Goal: Task Accomplishment & Management: Manage account settings

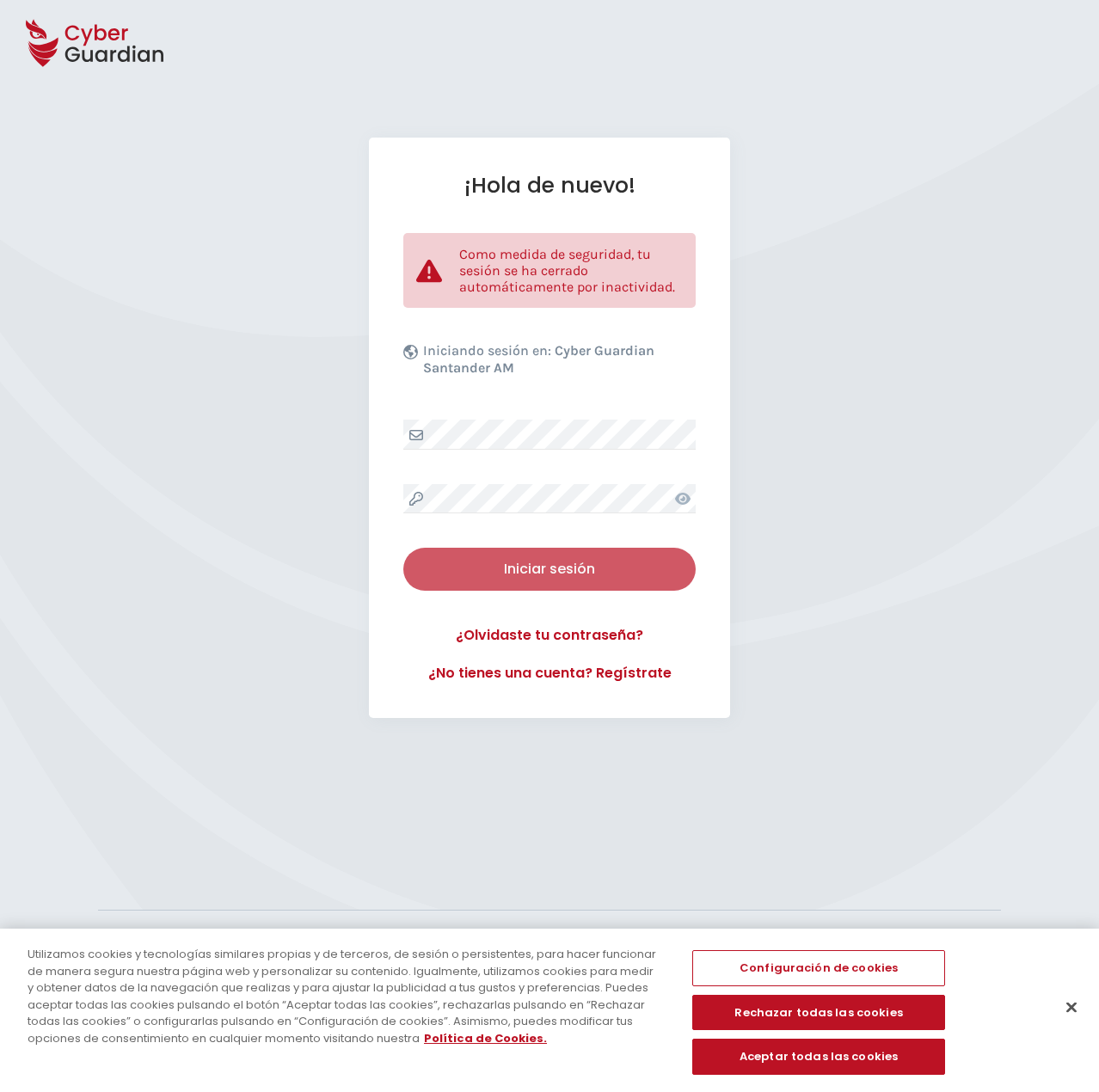
click at [572, 548] on button "Iniciar sesión" at bounding box center [550, 569] width 292 height 43
click at [572, 554] on button "Iniciar sesión" at bounding box center [550, 569] width 292 height 43
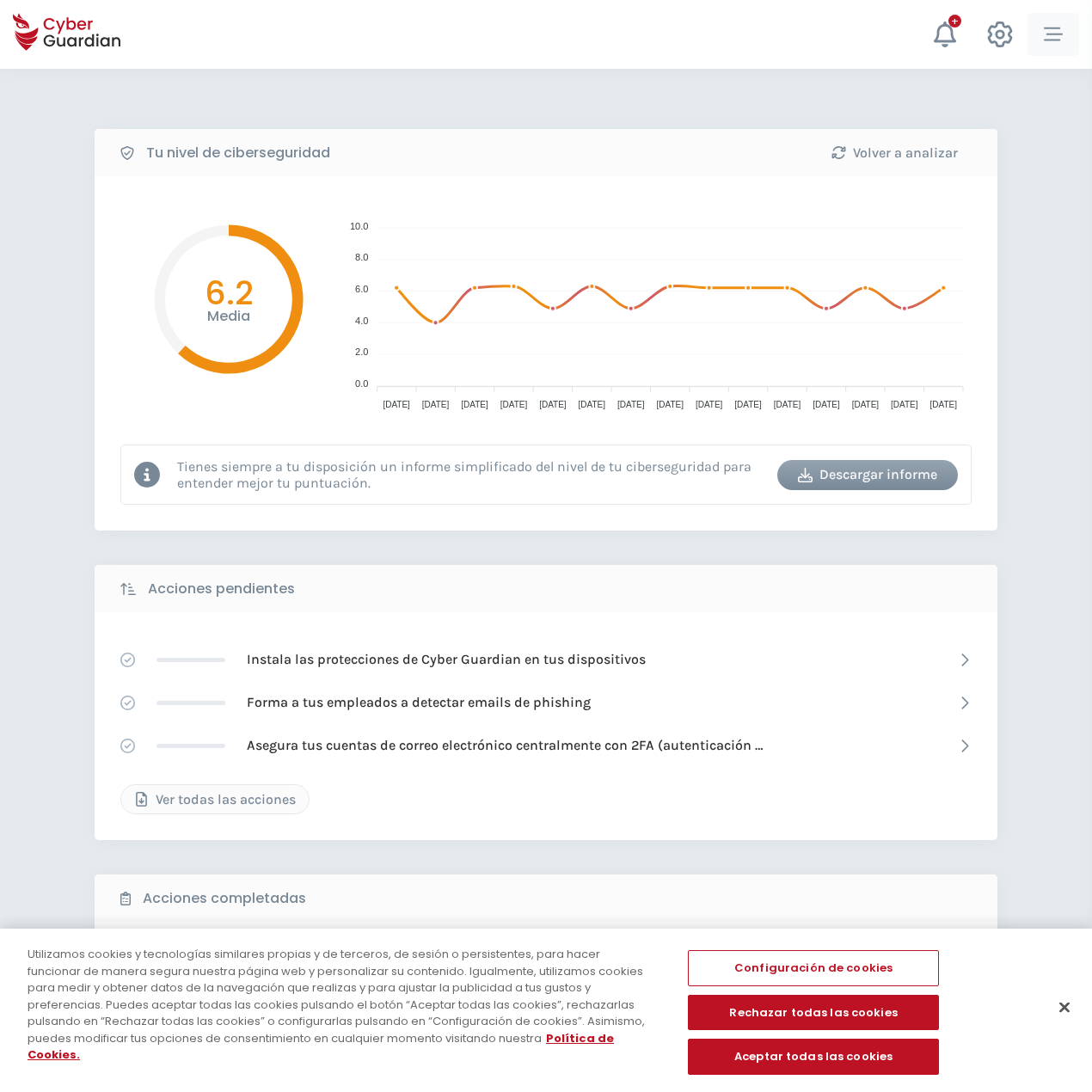
click at [1058, 35] on icon "button" at bounding box center [1053, 34] width 19 height 19
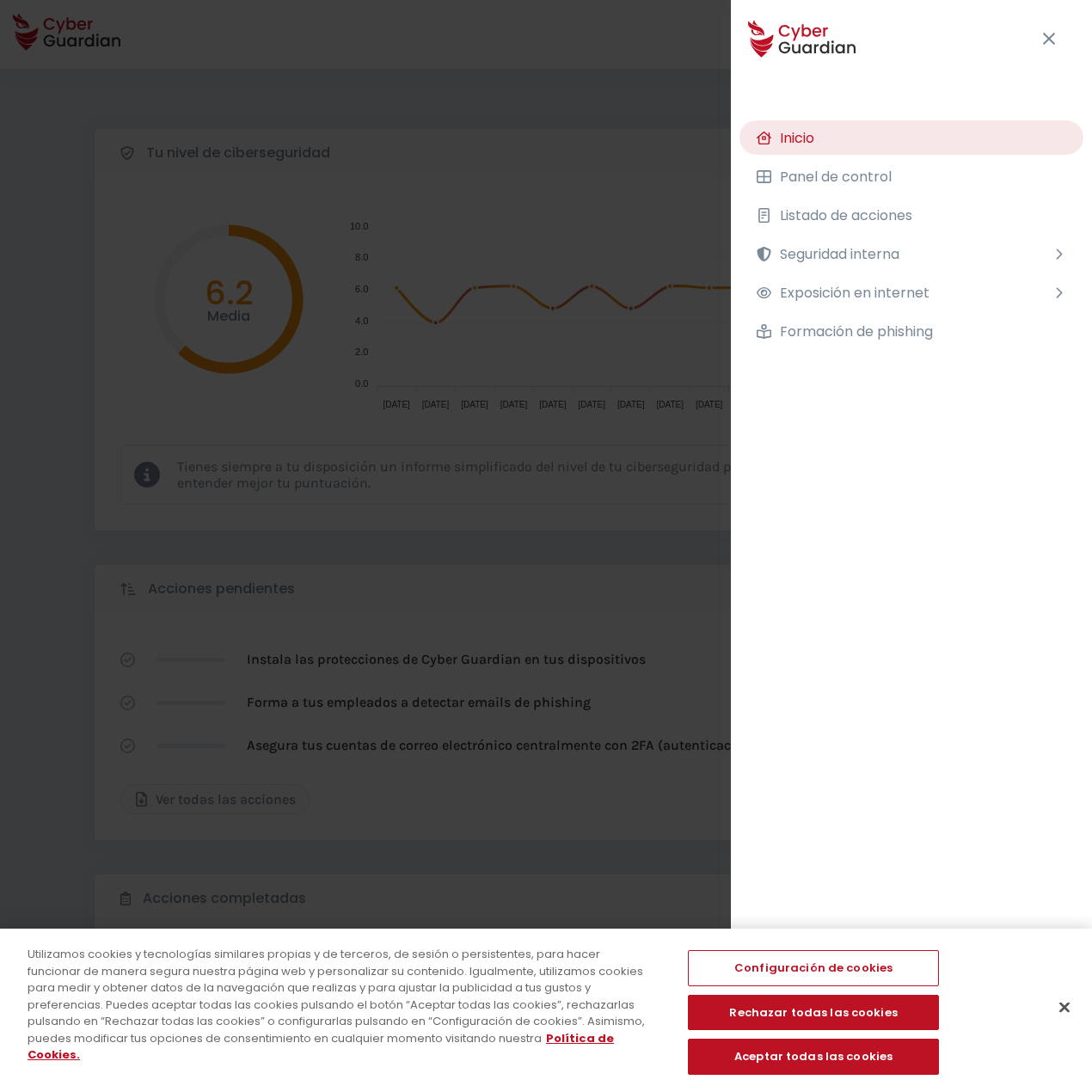
click at [541, 158] on div "Tu nivel de ciberseguridad Volver a analizar Media 6.2 10.0 10.0 8.0 8.0 6.0 6.…" at bounding box center [546, 766] width 1092 height 1394
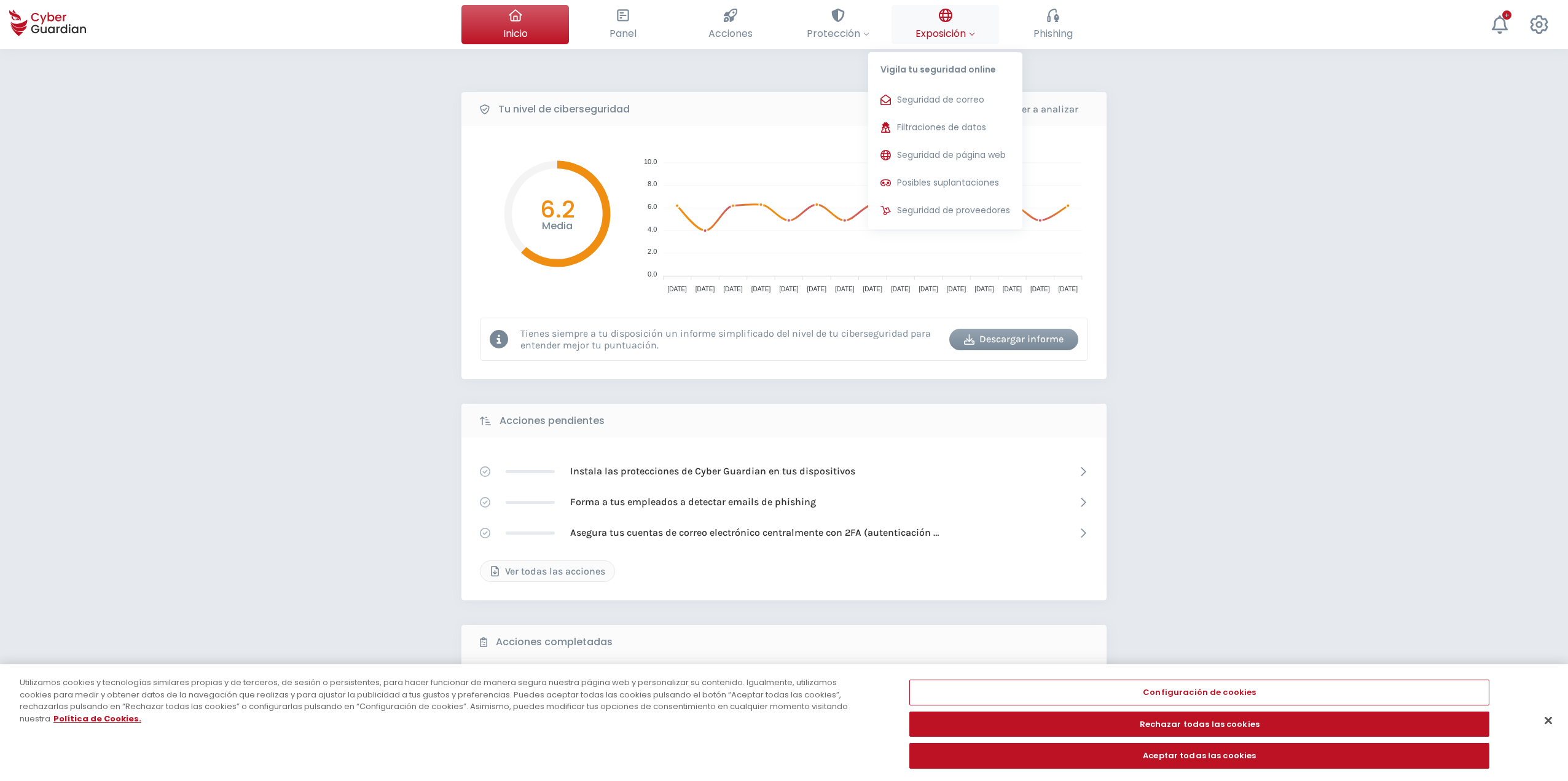
click at [785, 9] on button "Exposición Vigila tu seguridad online Seguridad de correo Te ayudamos a evitar …" at bounding box center [946, 25] width 108 height 40
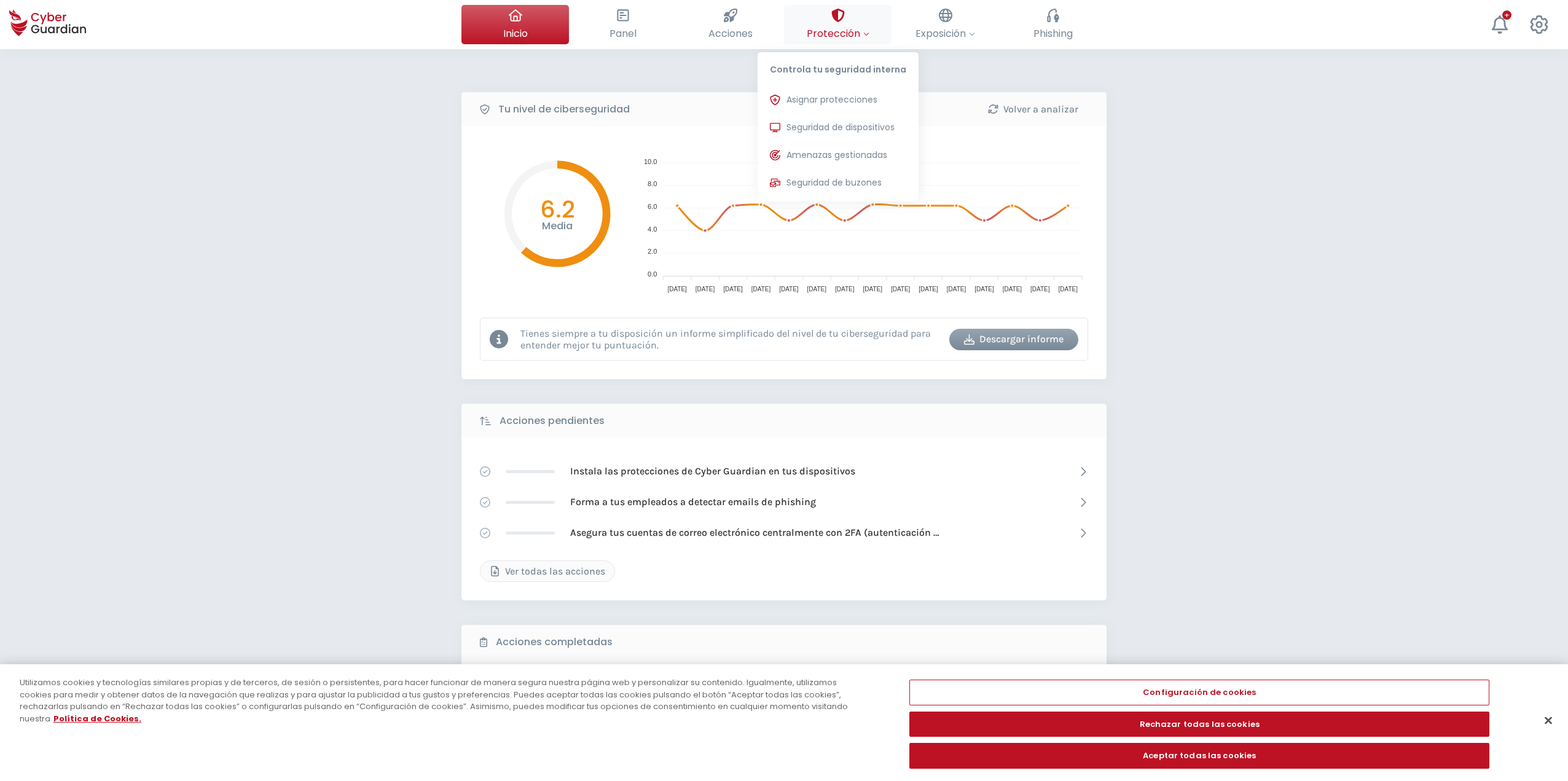
click at [785, 23] on button "Protección Controla tu seguridad interna Asignar protecciones Asigna las licenc…" at bounding box center [838, 25] width 108 height 40
drag, startPoint x: 846, startPoint y: 75, endPoint x: 848, endPoint y: 95, distance: 20.1
click at [785, 75] on p "Controla tu seguridad interna" at bounding box center [838, 66] width 161 height 29
click at [785, 100] on span "Asignar protecciones" at bounding box center [832, 100] width 91 height 13
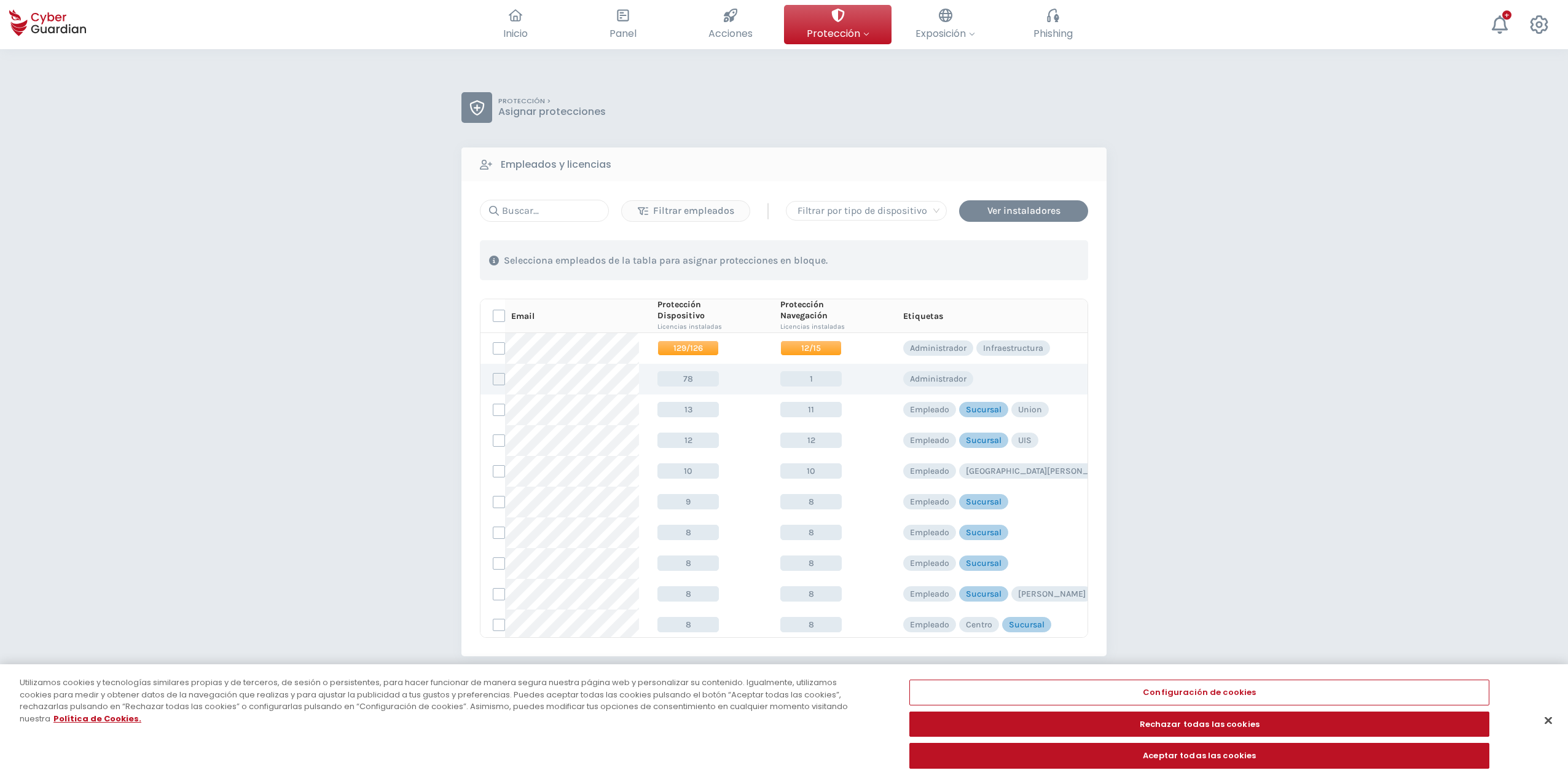
click at [502, 378] on label at bounding box center [498, 379] width 12 height 12
click at [493, 378] on input "checkbox" at bounding box center [493, 379] width 0 height 11
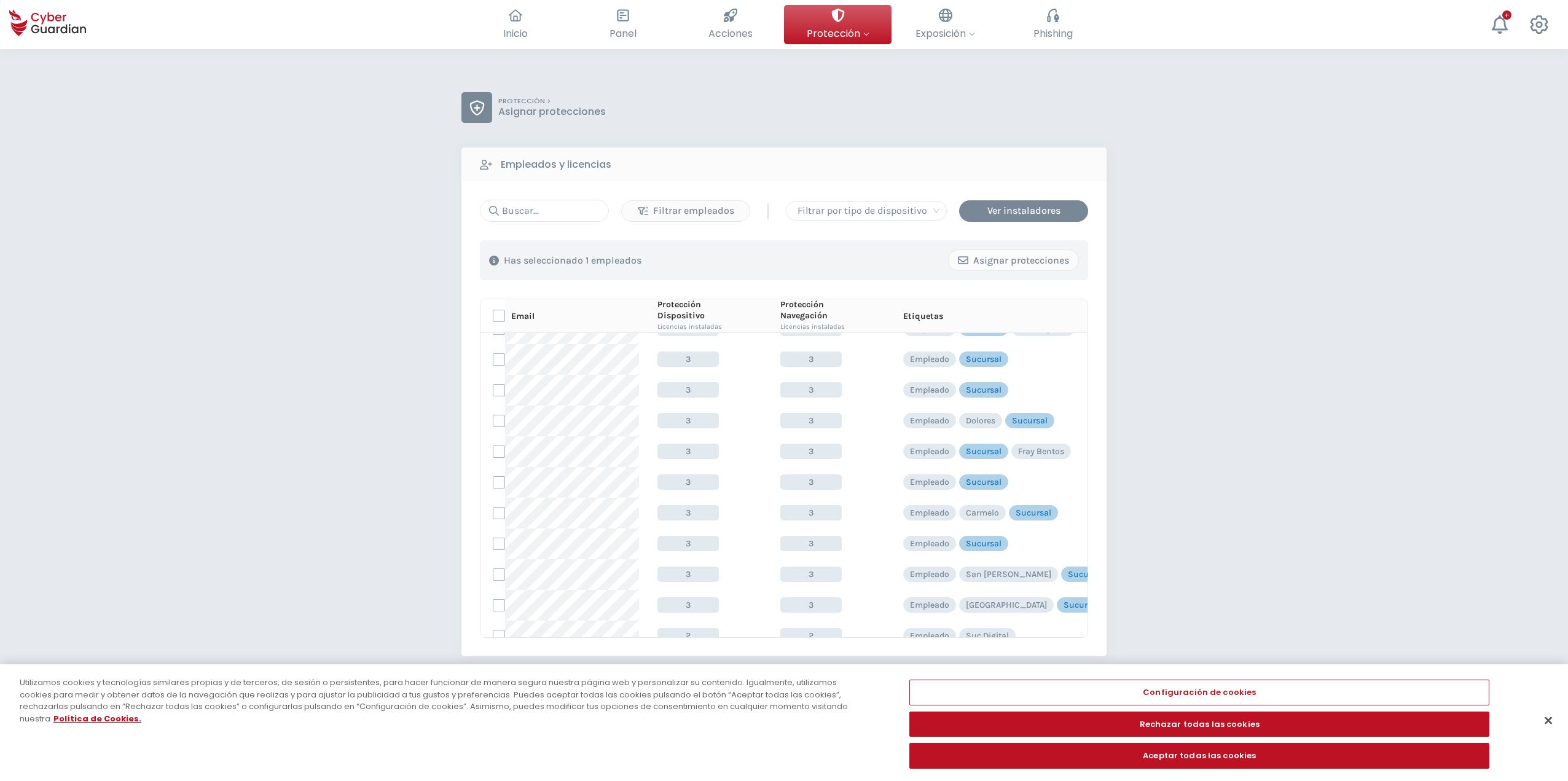
click at [785, 386] on div "PROTECCIÓN > Asignar protecciones Empleados y licencias Filtrar empleados | Fil…" at bounding box center [784, 484] width 1568 height 871
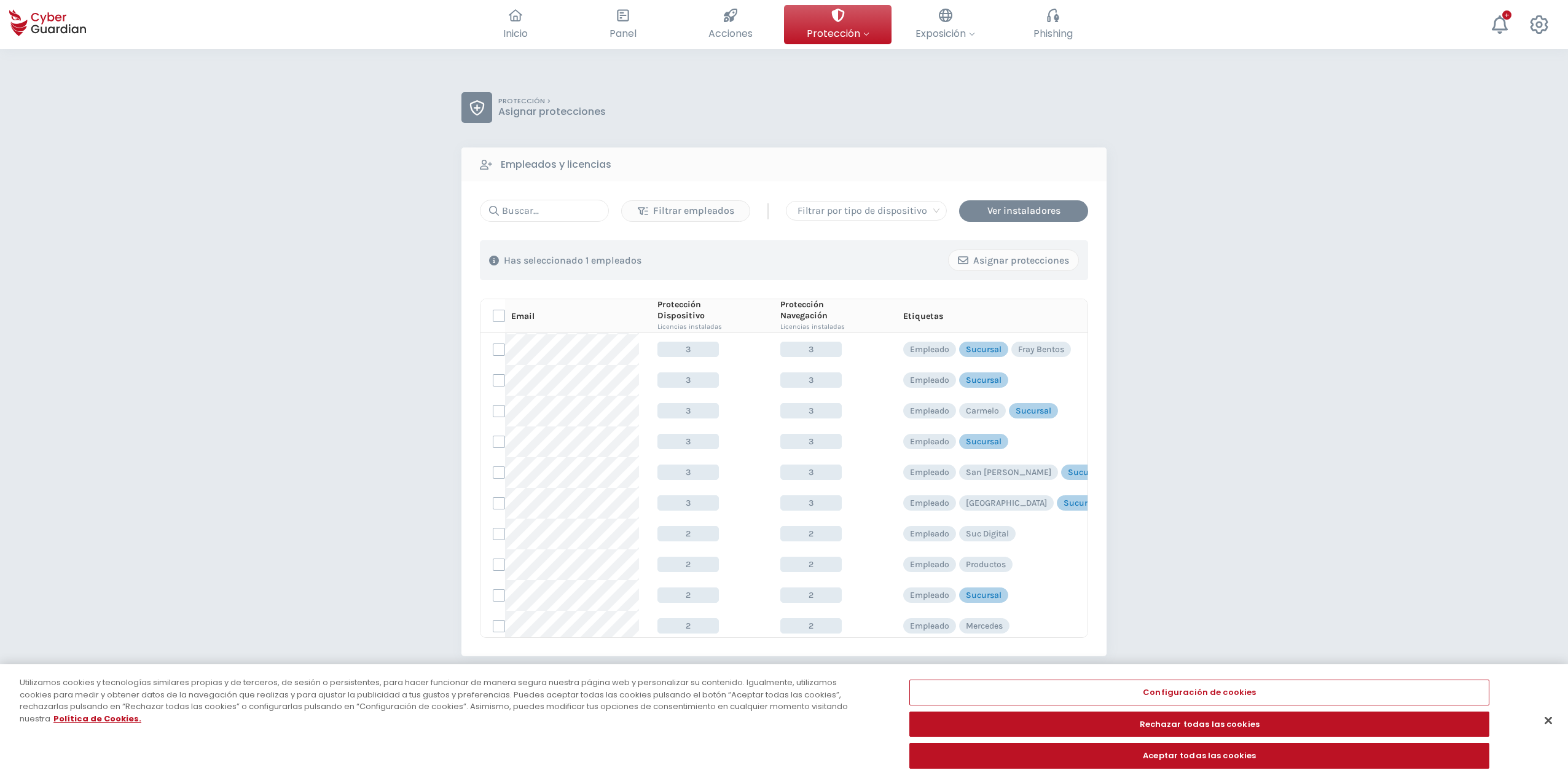
scroll to position [1290, 0]
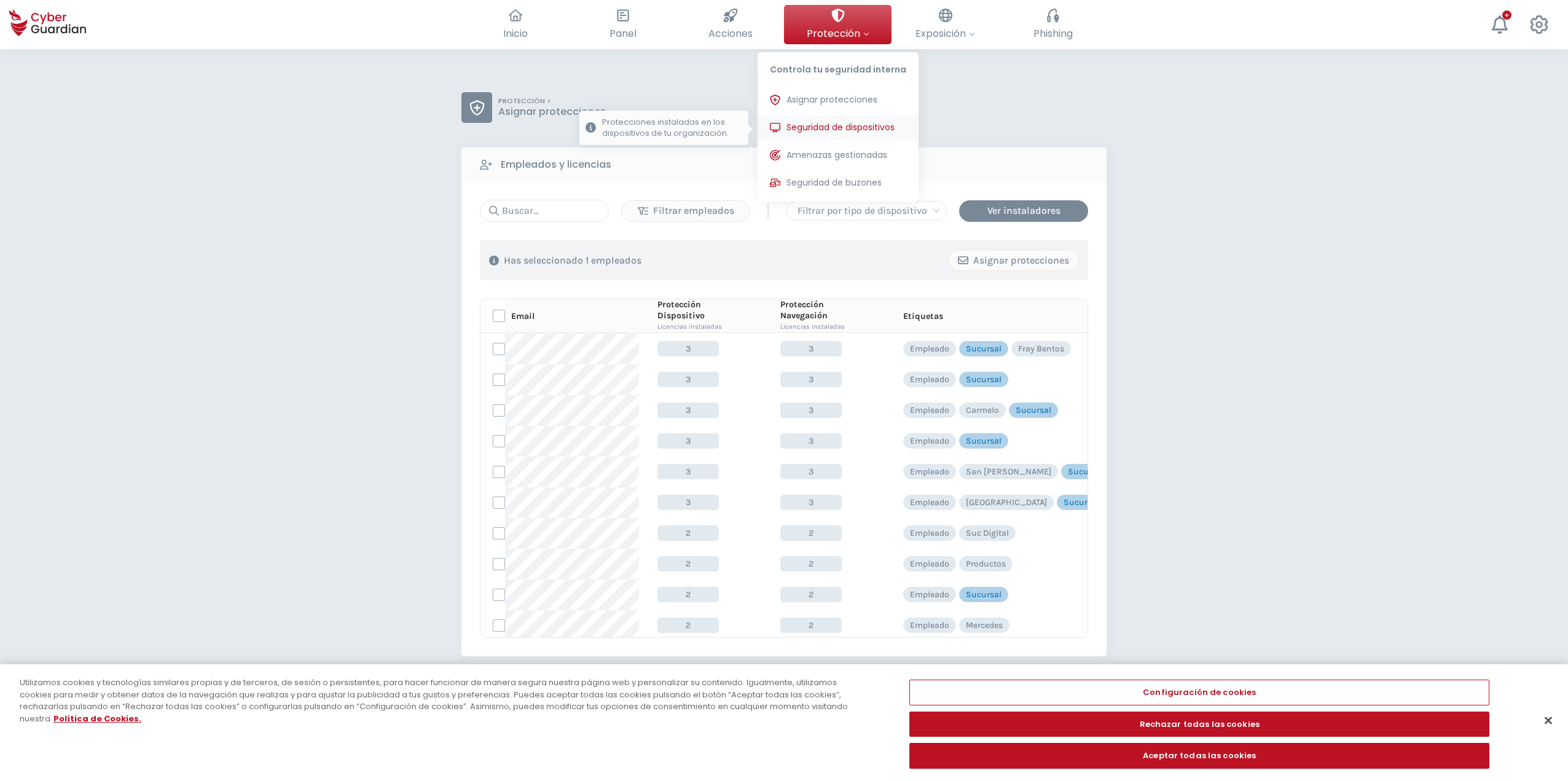
click at [785, 132] on span "Seguridad de dispositivos" at bounding box center [840, 128] width 108 height 13
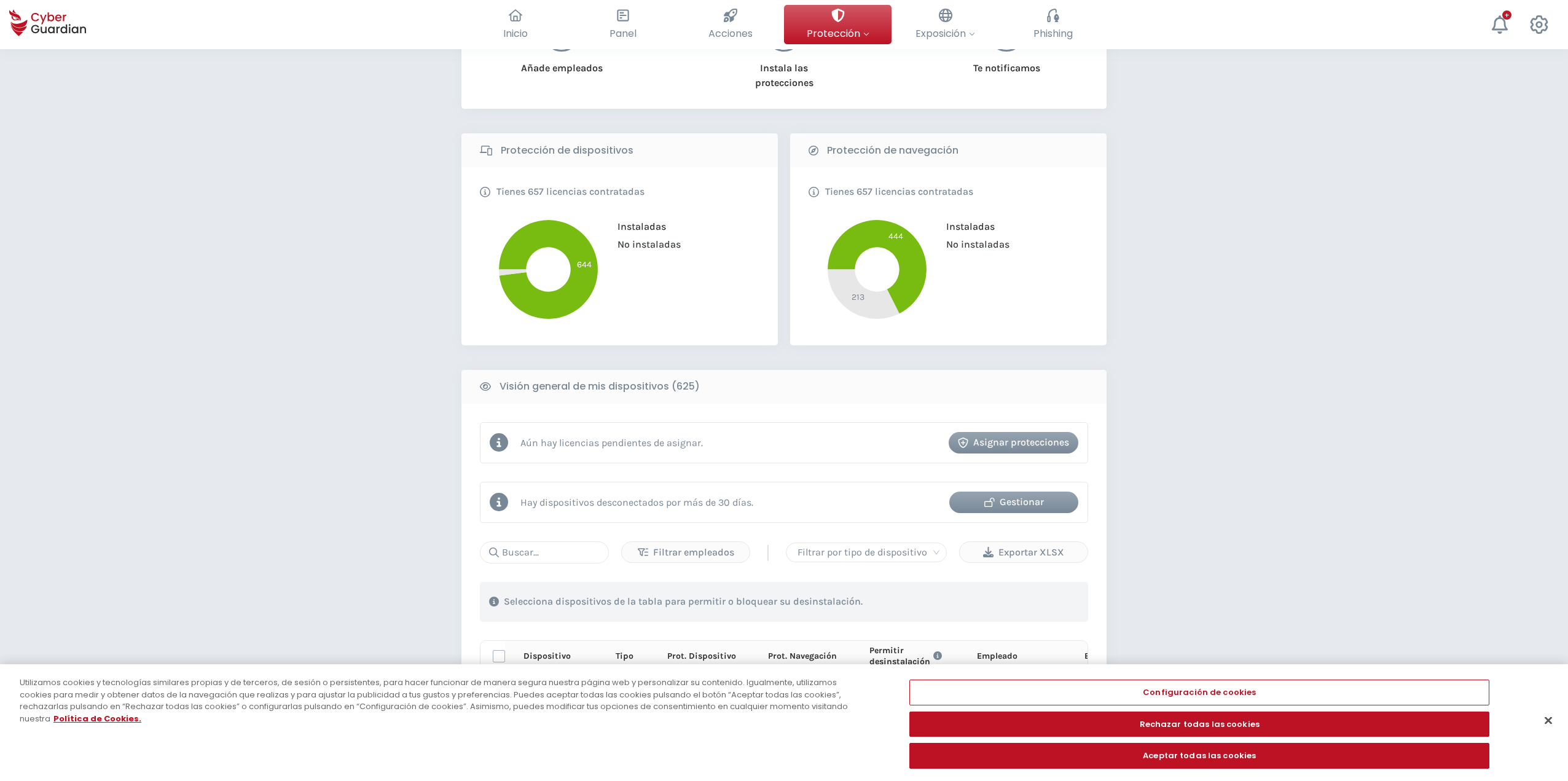
scroll to position [184, 0]
click at [785, 500] on div "Gestionar" at bounding box center [1014, 503] width 110 height 15
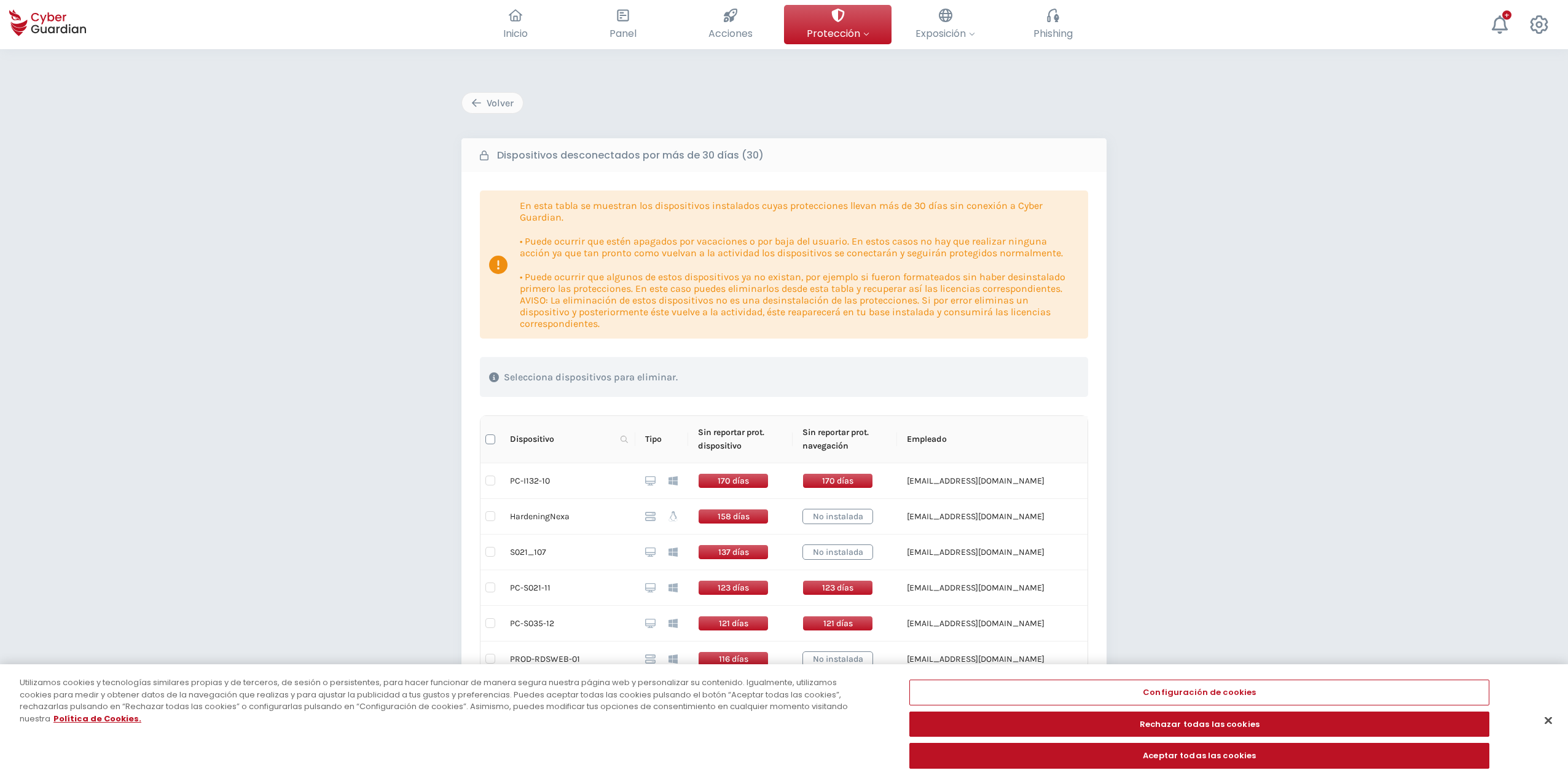
click at [488, 438] on input "Select all" at bounding box center [490, 439] width 10 height 10
checkbox input "true"
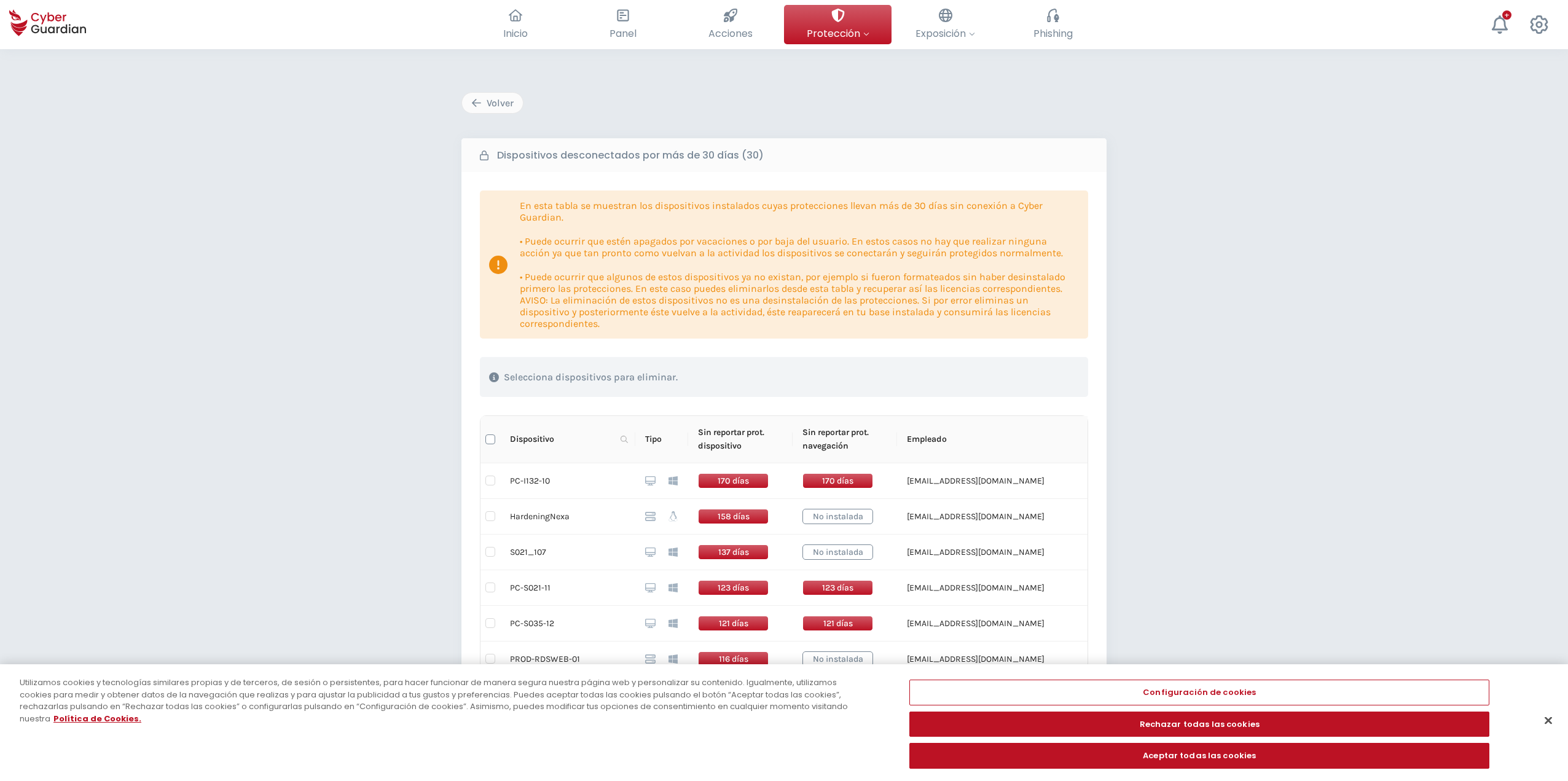
checkbox input "true"
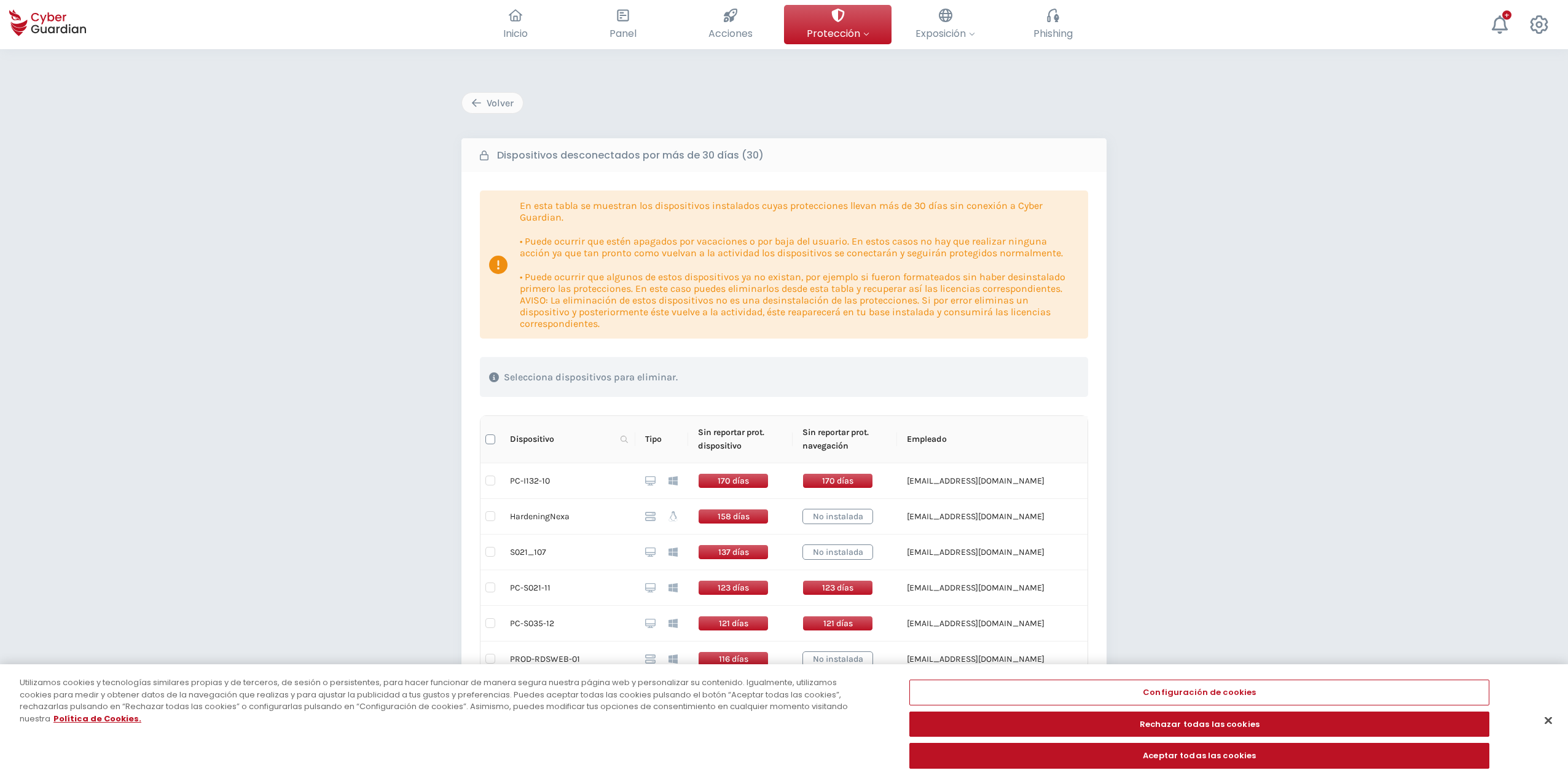
checkbox input "true"
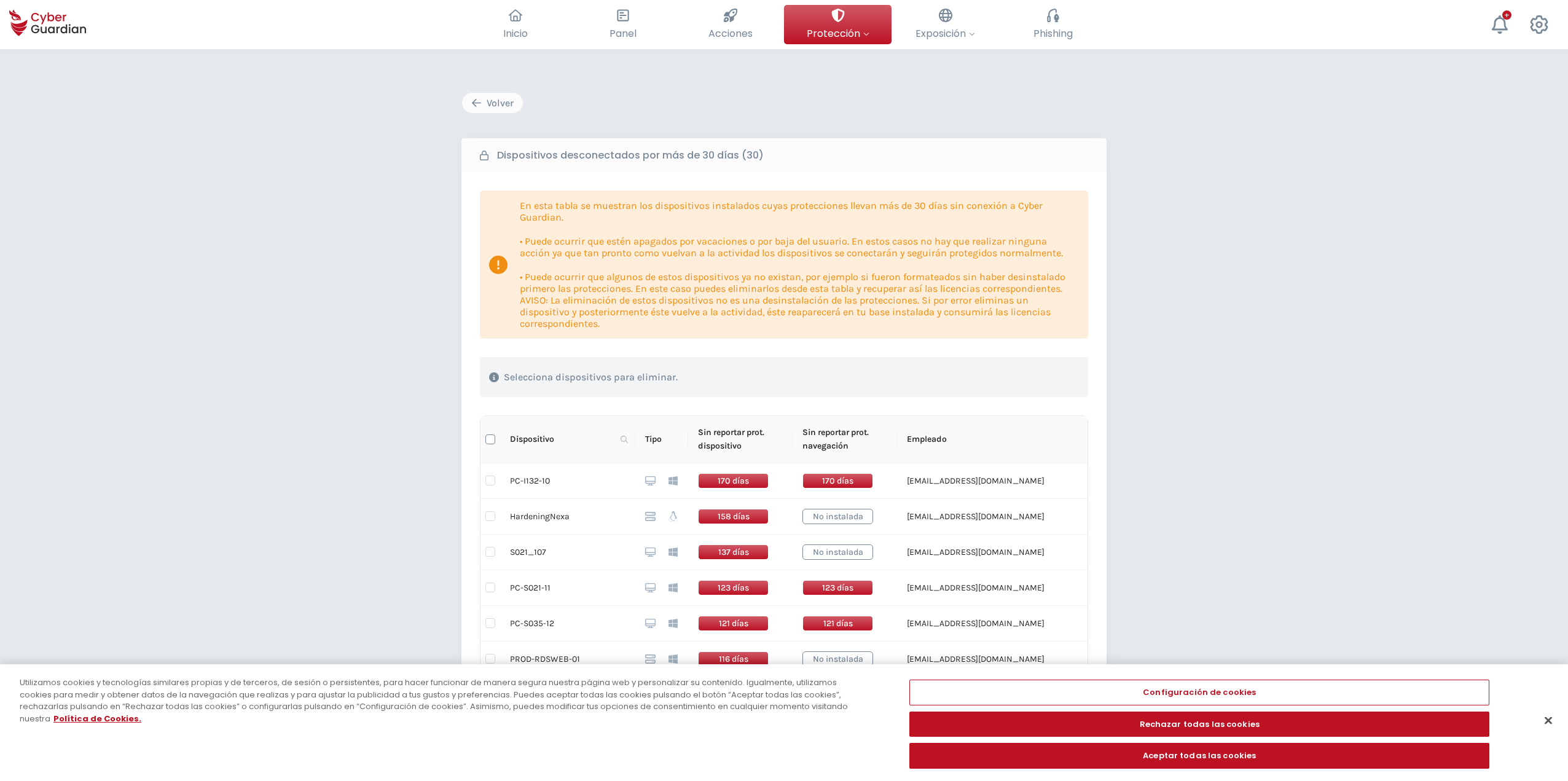
checkbox input "true"
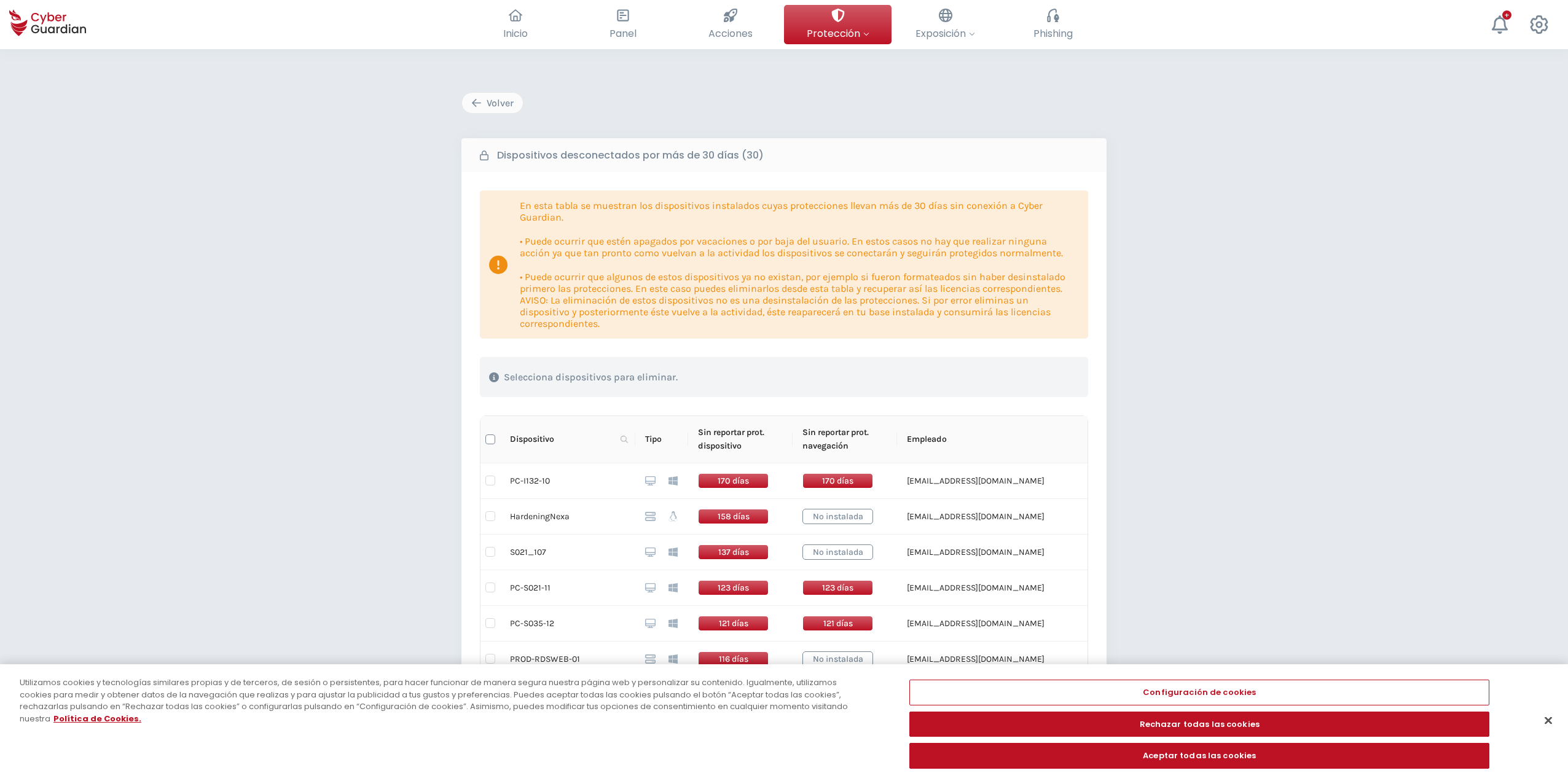
checkbox input "true"
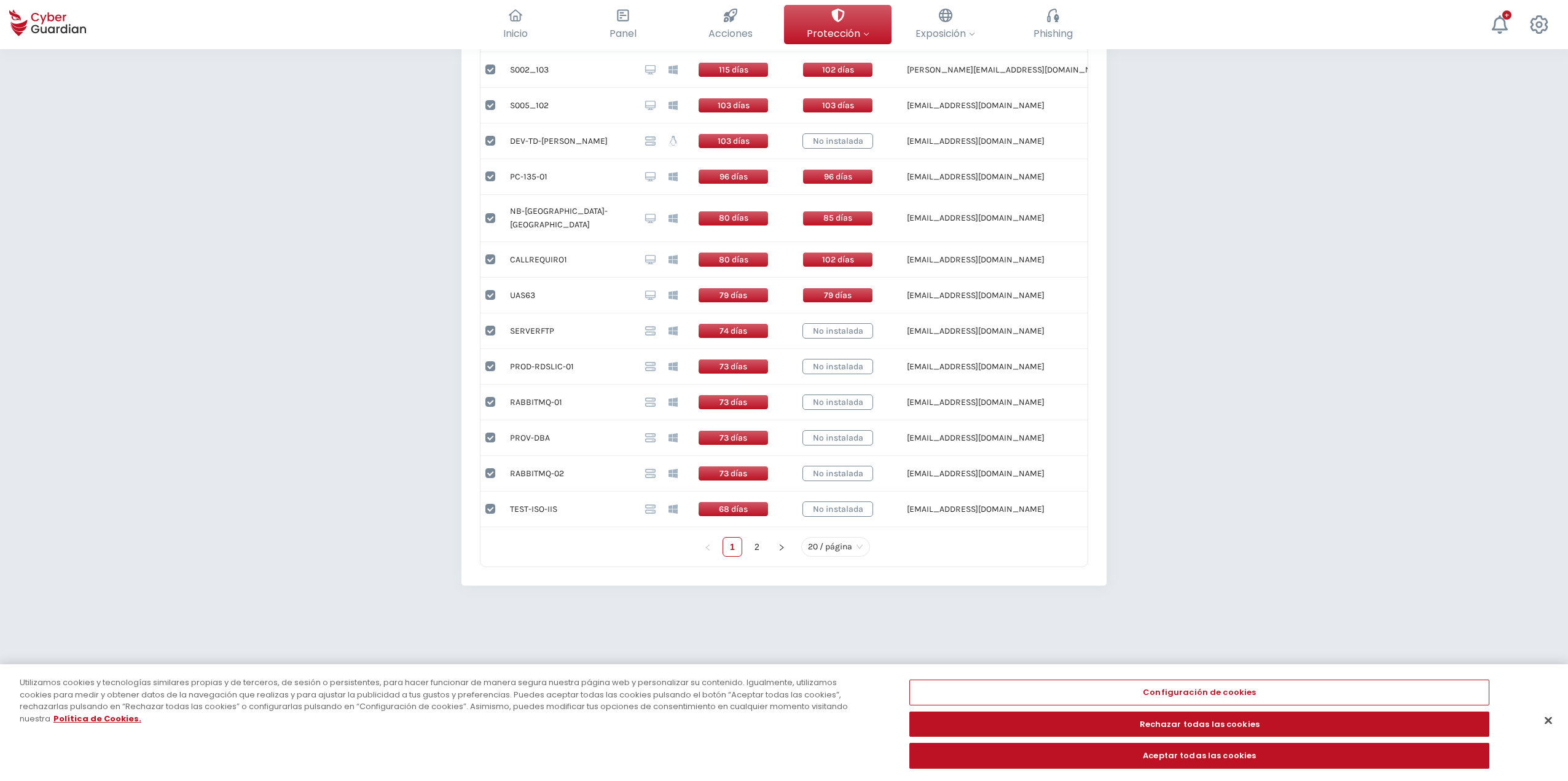
scroll to position [665, 0]
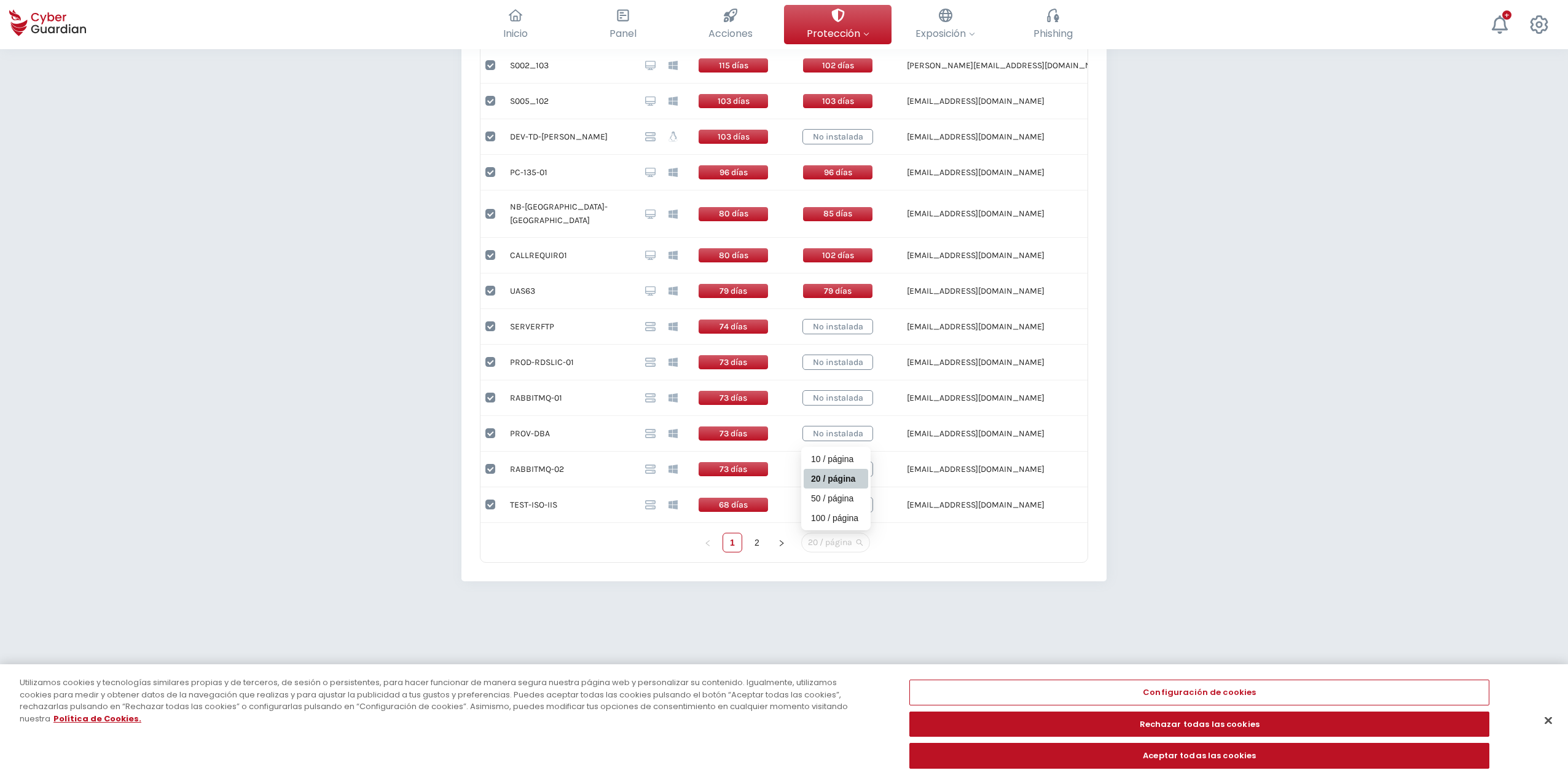
click at [785, 536] on div "20 / página" at bounding box center [836, 543] width 69 height 19
click at [785, 534] on span "20 / página" at bounding box center [835, 543] width 55 height 18
click at [785, 512] on div "100 / página" at bounding box center [836, 518] width 50 height 14
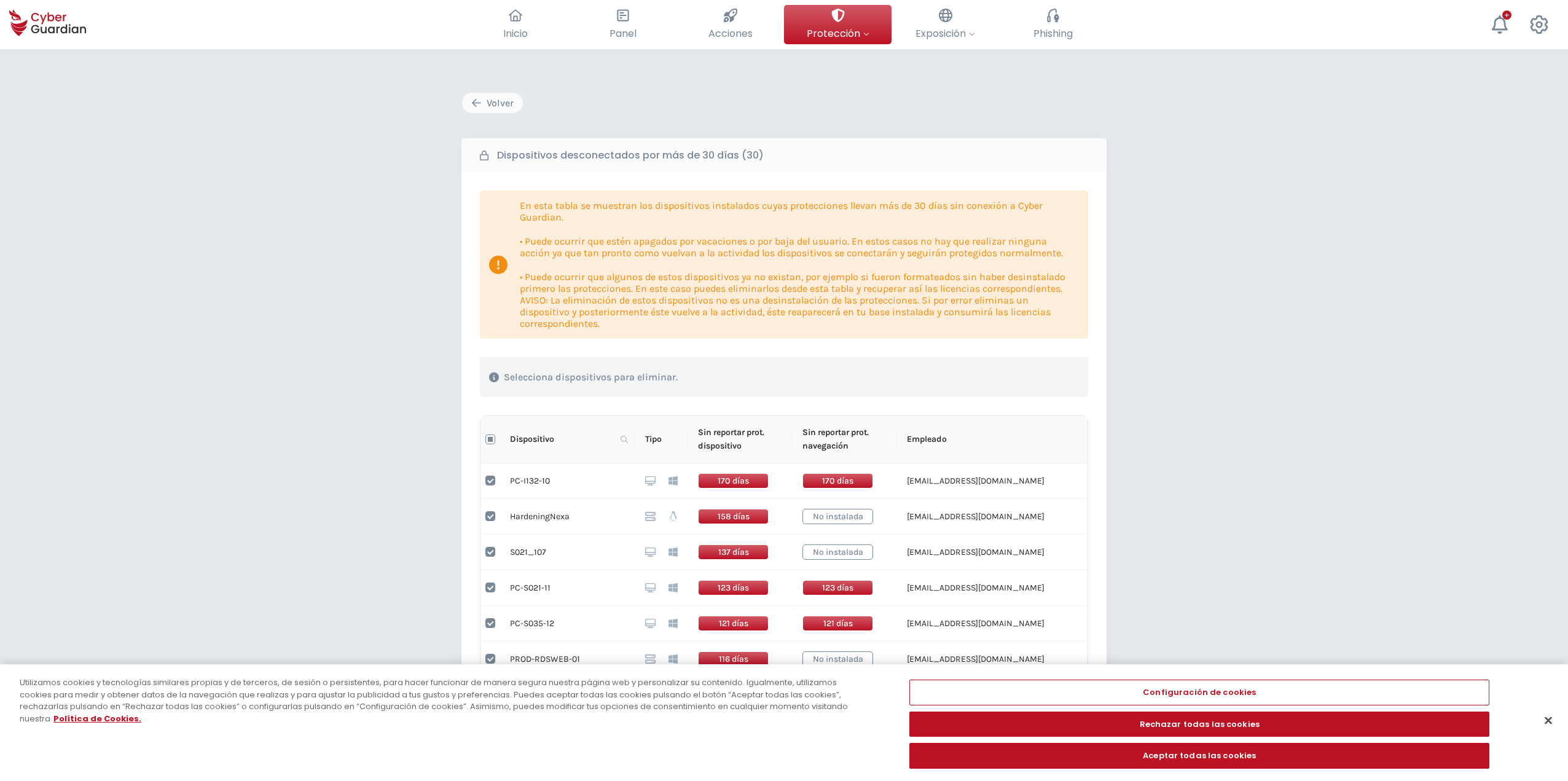
click at [491, 440] on input "Select all" at bounding box center [490, 439] width 10 height 10
checkbox input "true"
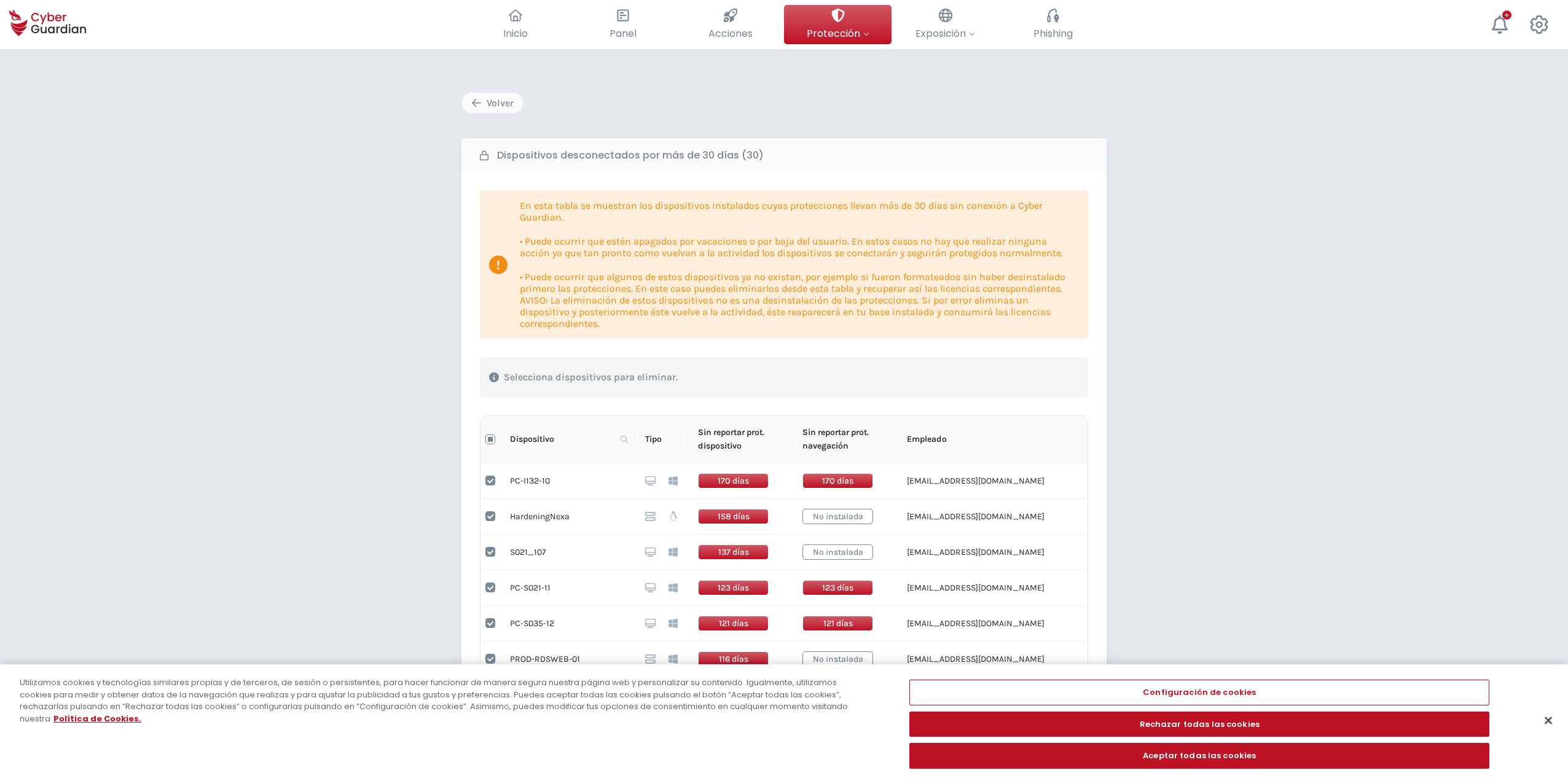
checkbox input "true"
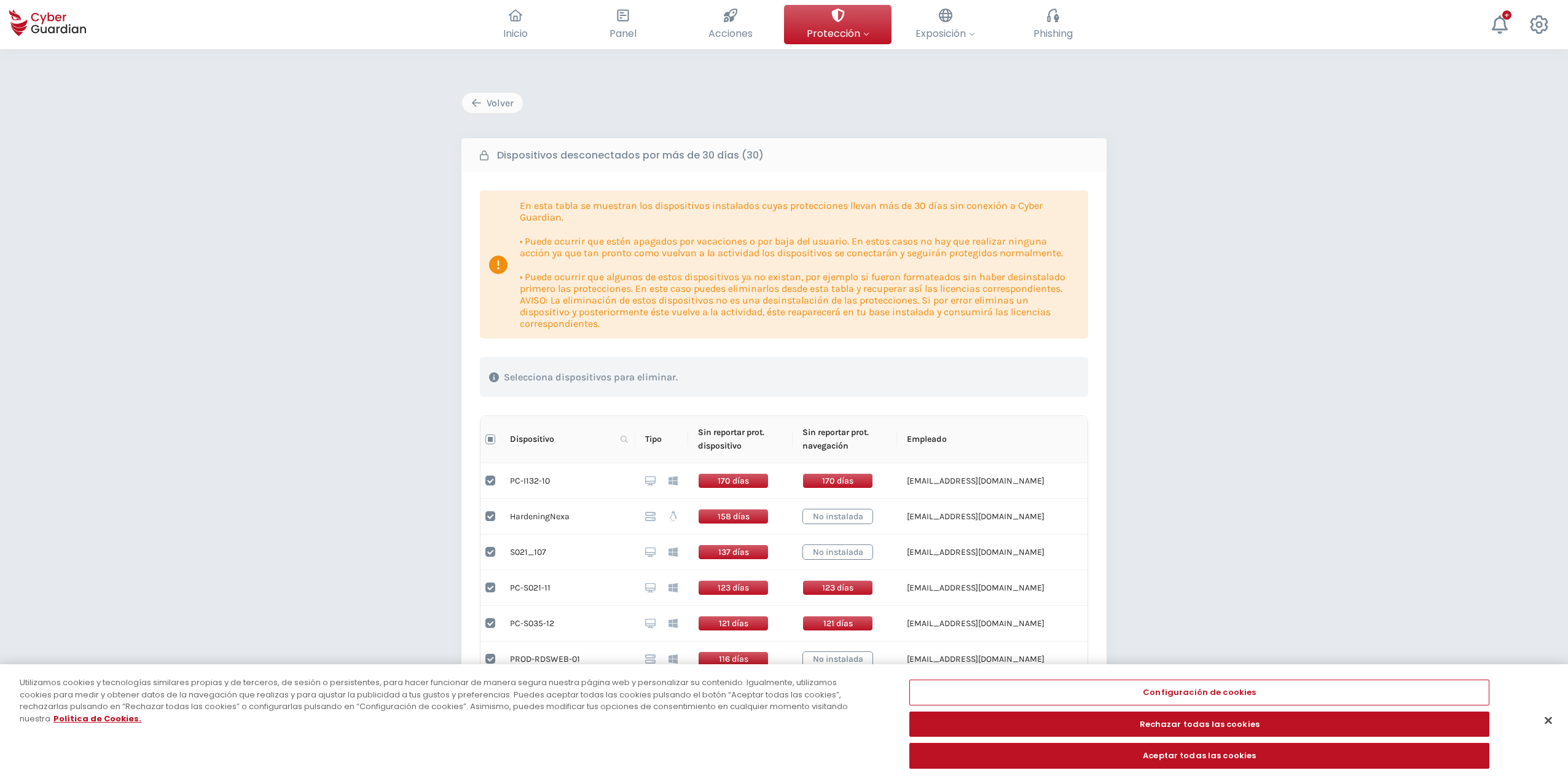
checkbox input "true"
click at [491, 439] on input "Select all" at bounding box center [490, 439] width 10 height 10
checkbox input "false"
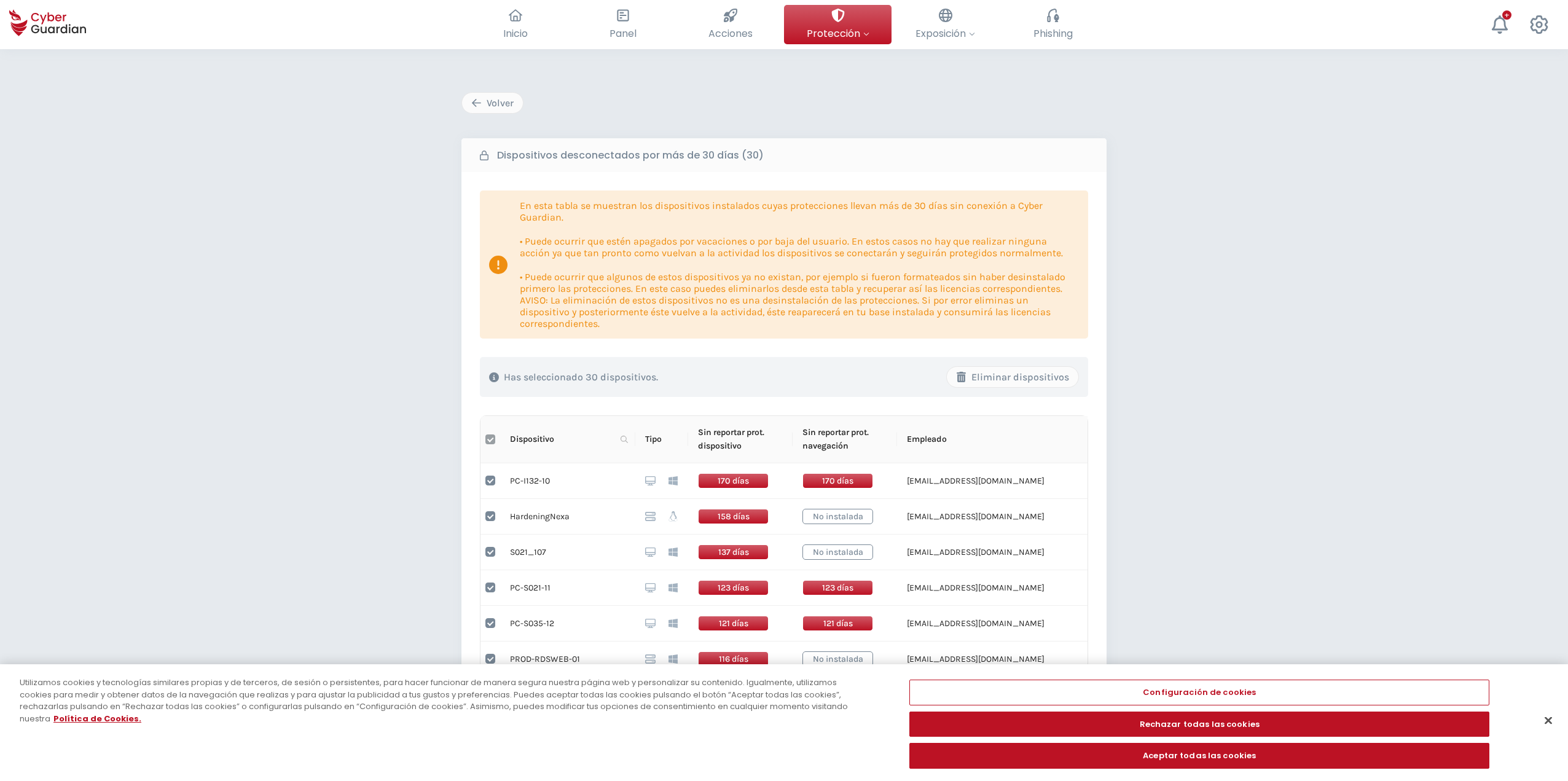
checkbox input "false"
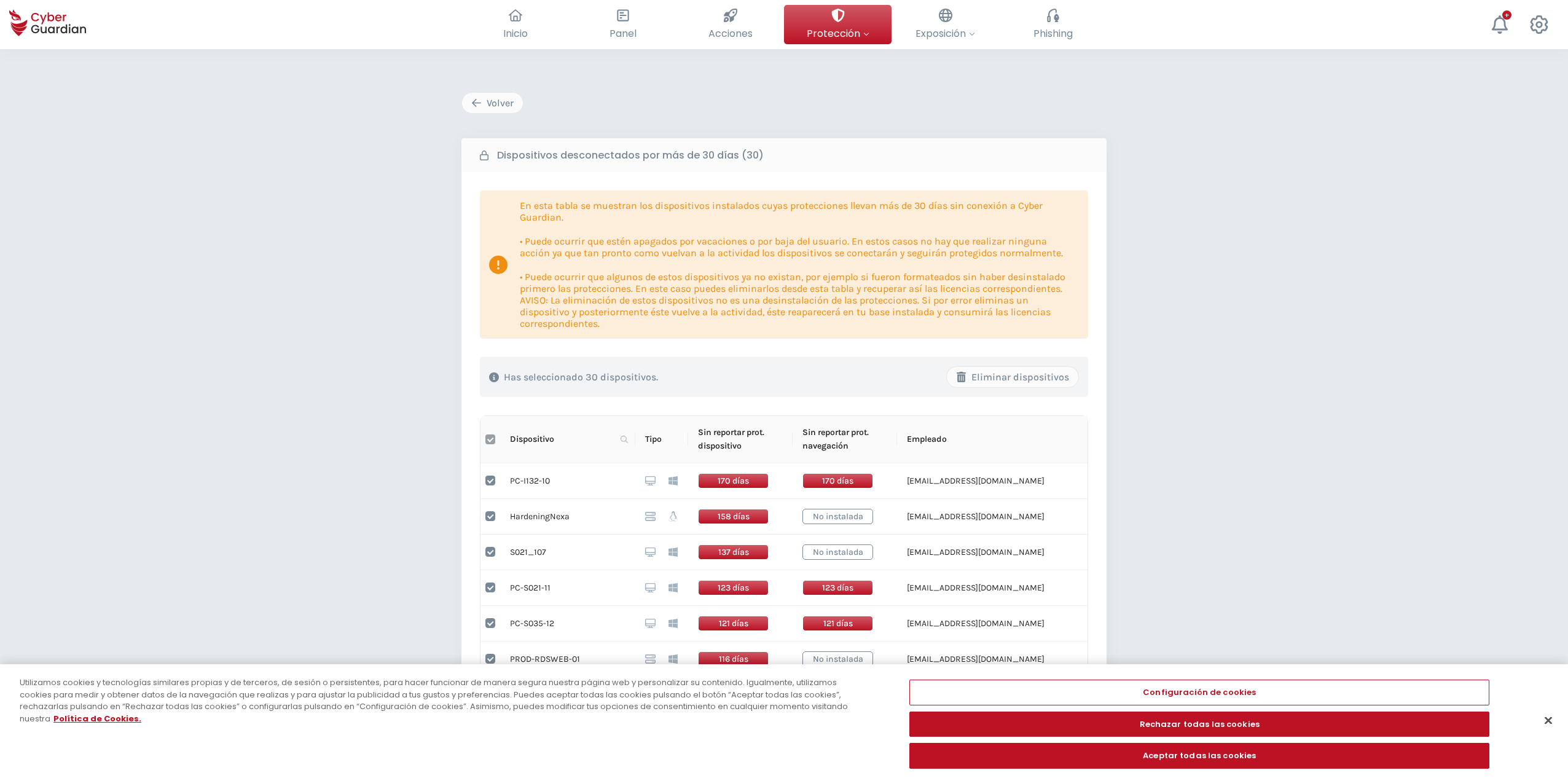
checkbox input "false"
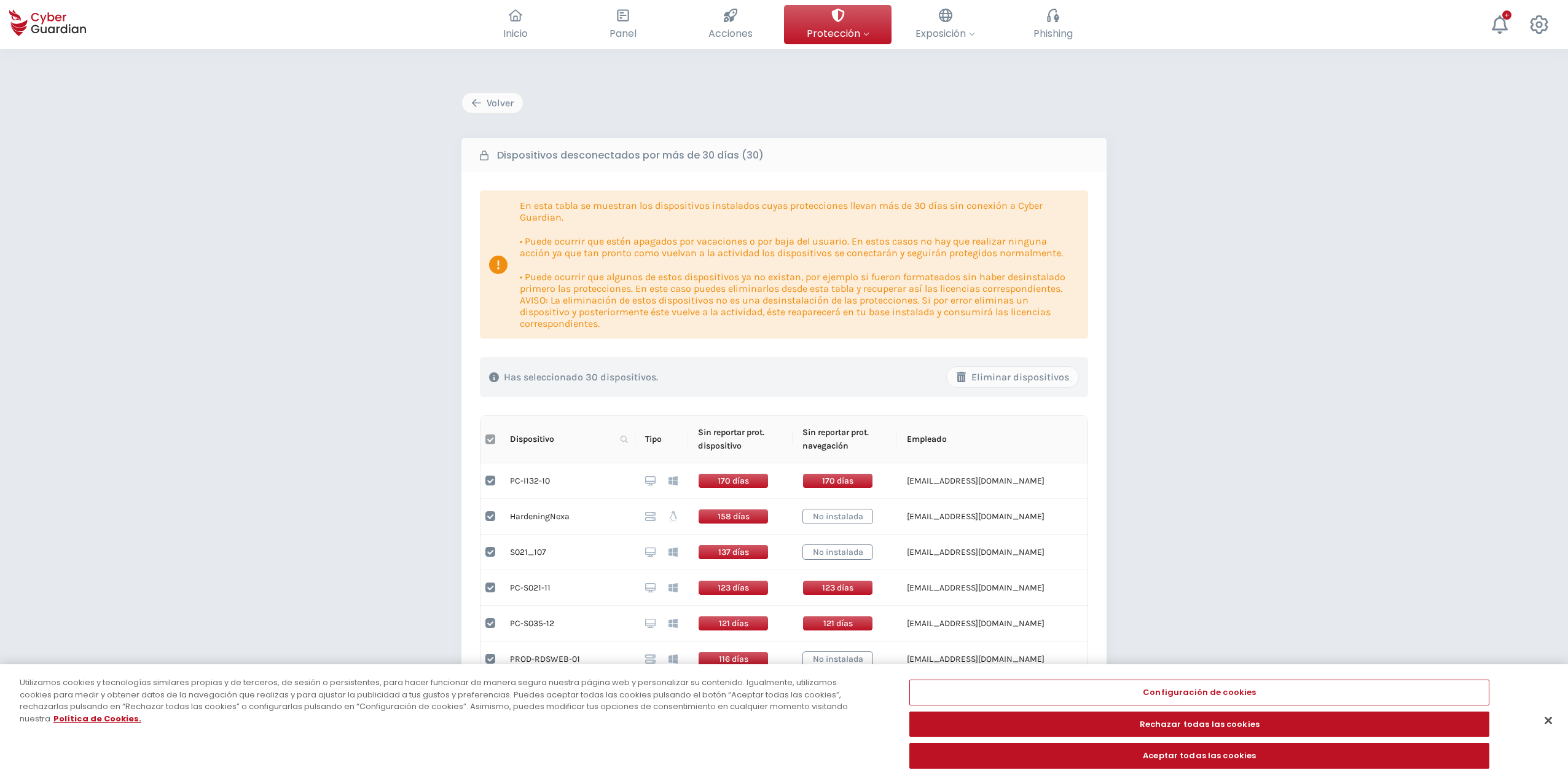
checkbox input "false"
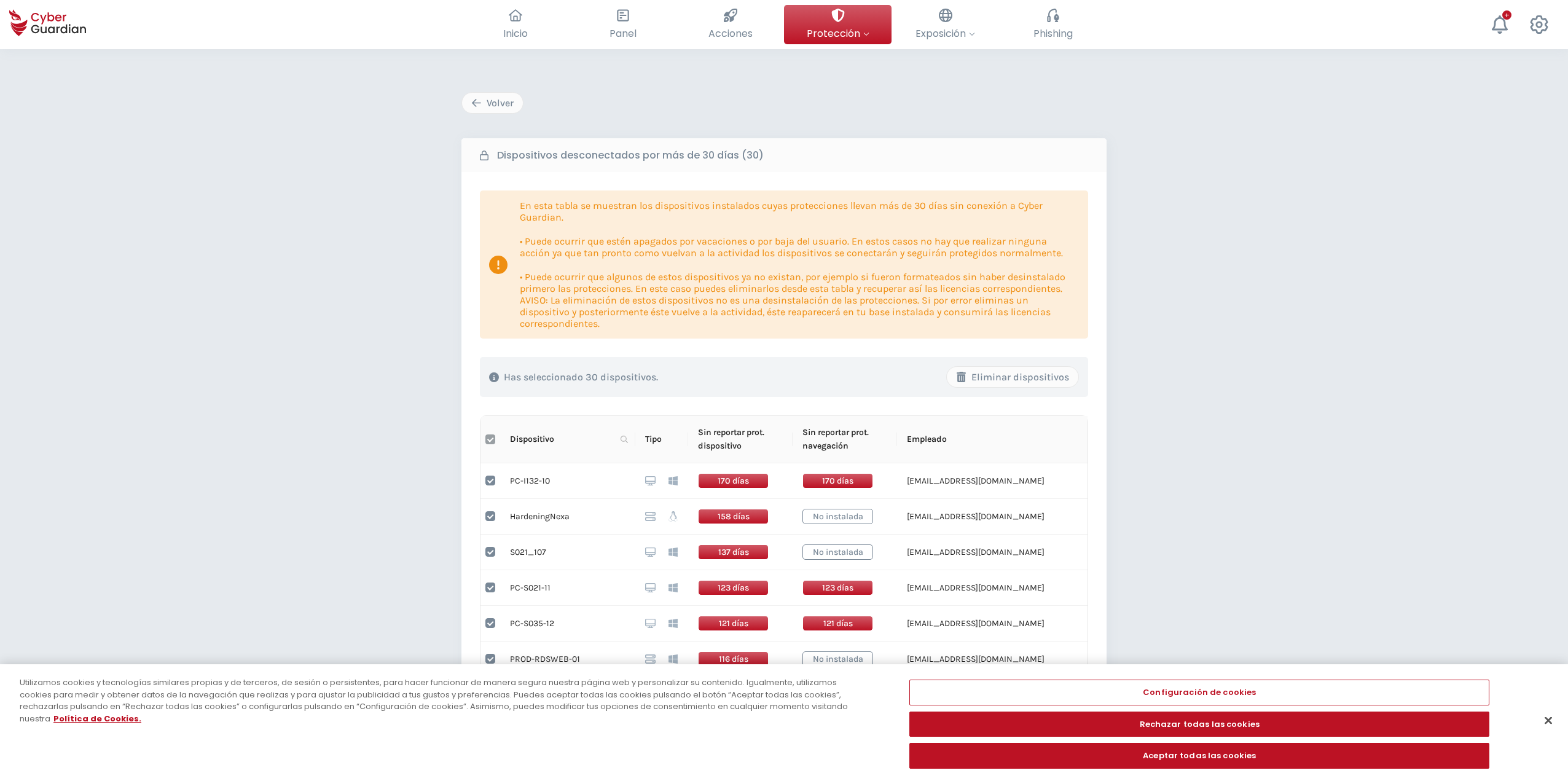
checkbox input "false"
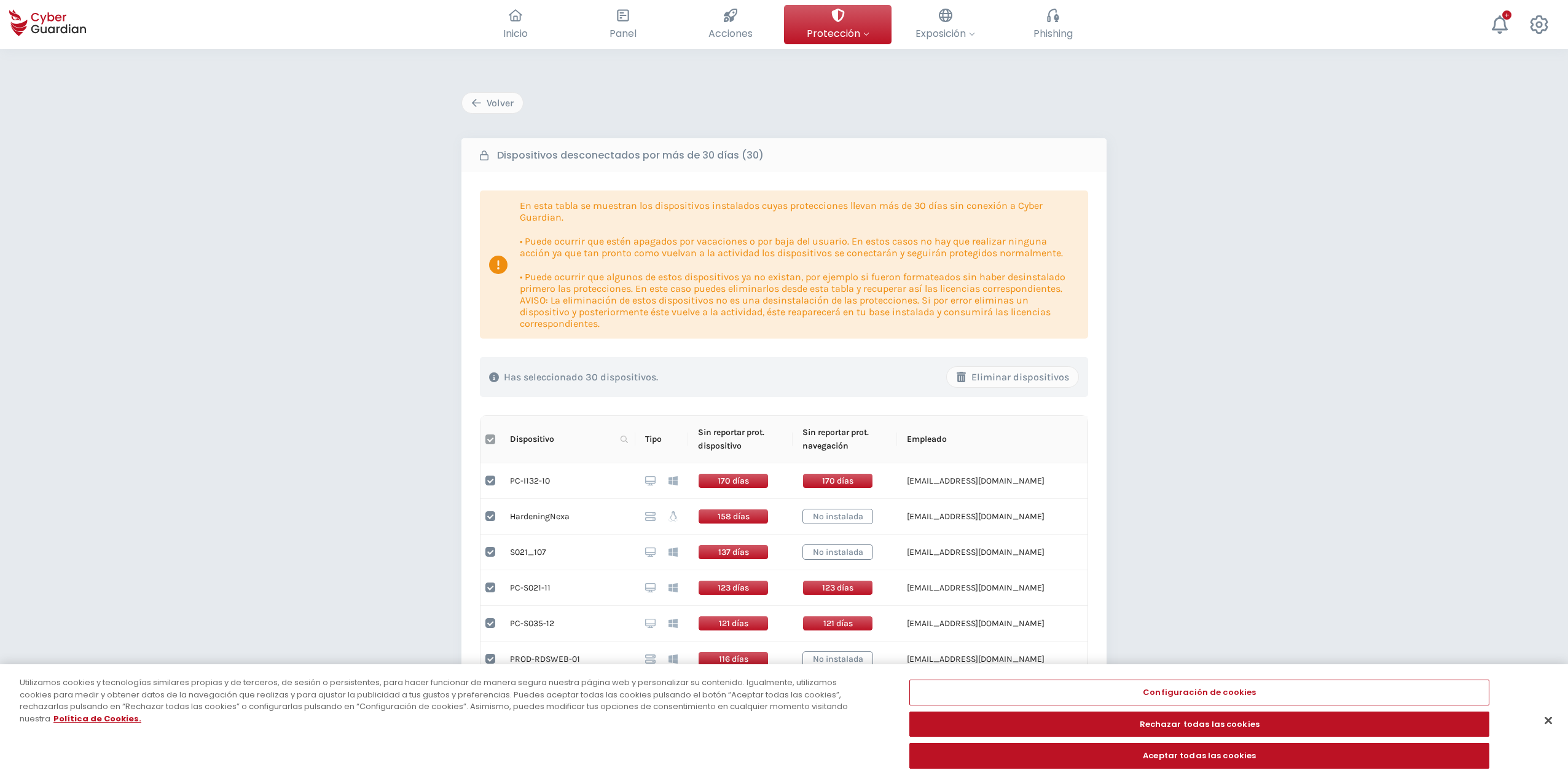
checkbox input "false"
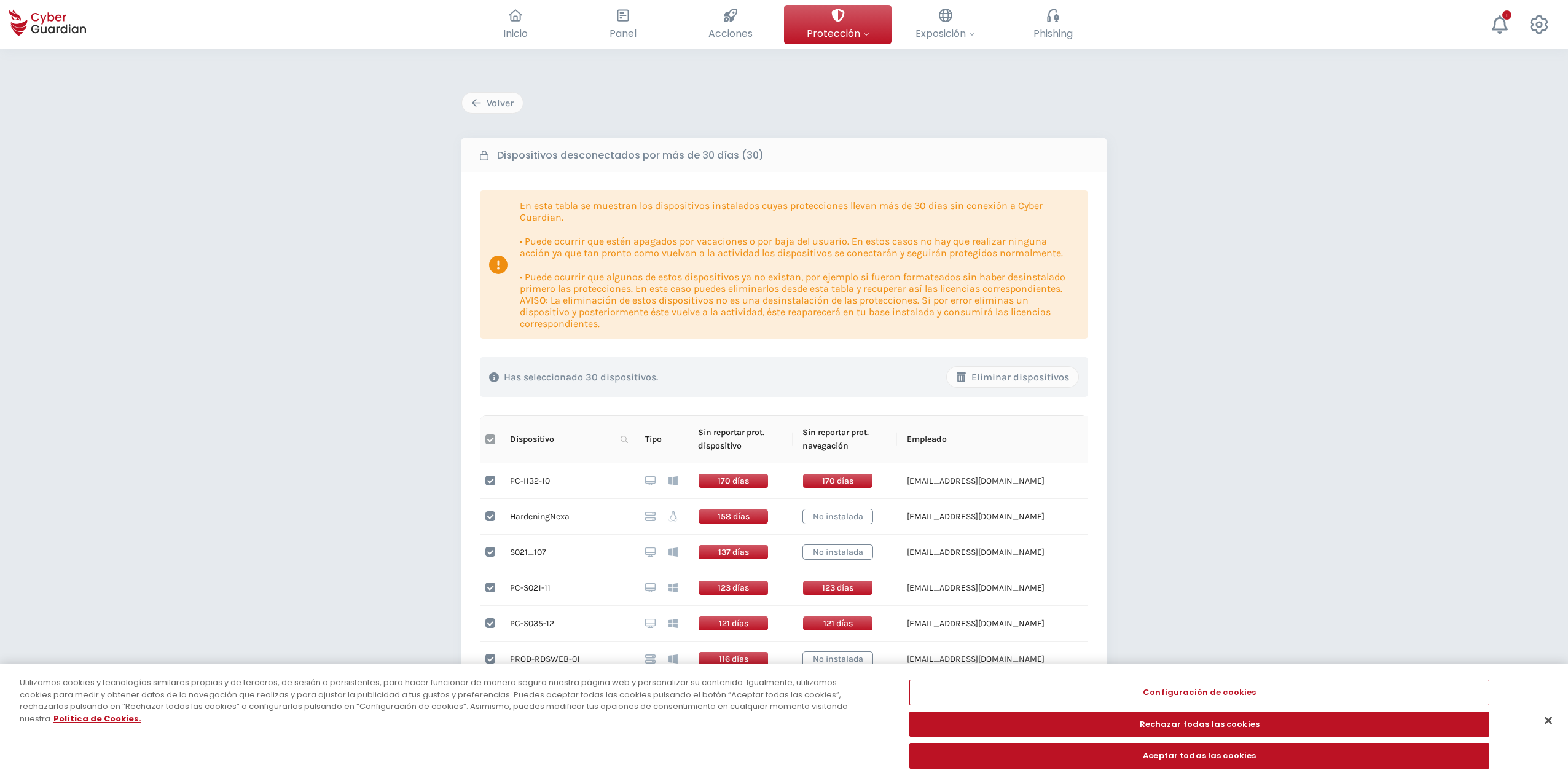
checkbox input "false"
click at [484, 441] on th at bounding box center [490, 440] width 19 height 47
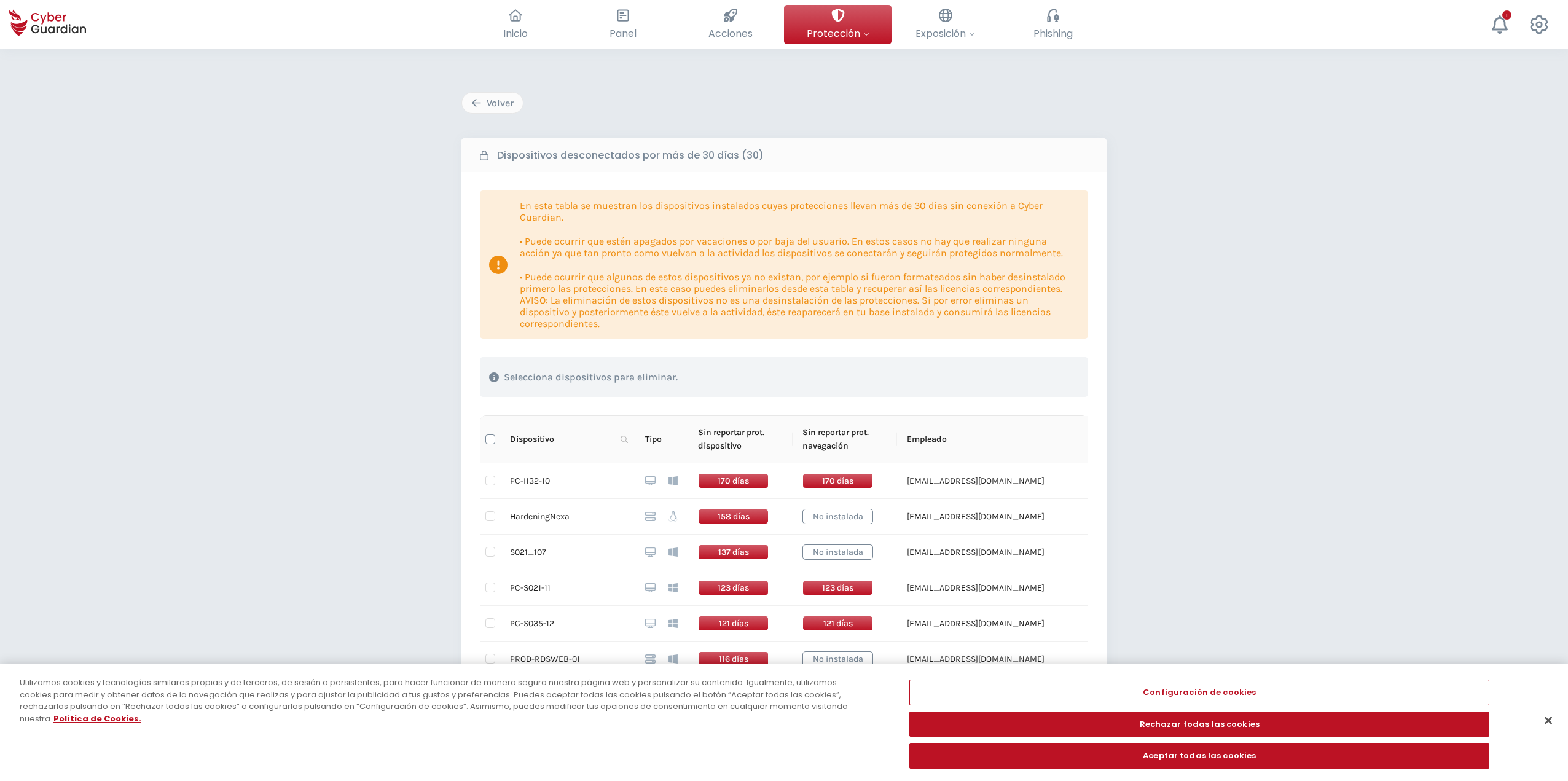
click at [491, 438] on input "Select all" at bounding box center [490, 439] width 10 height 10
checkbox input "true"
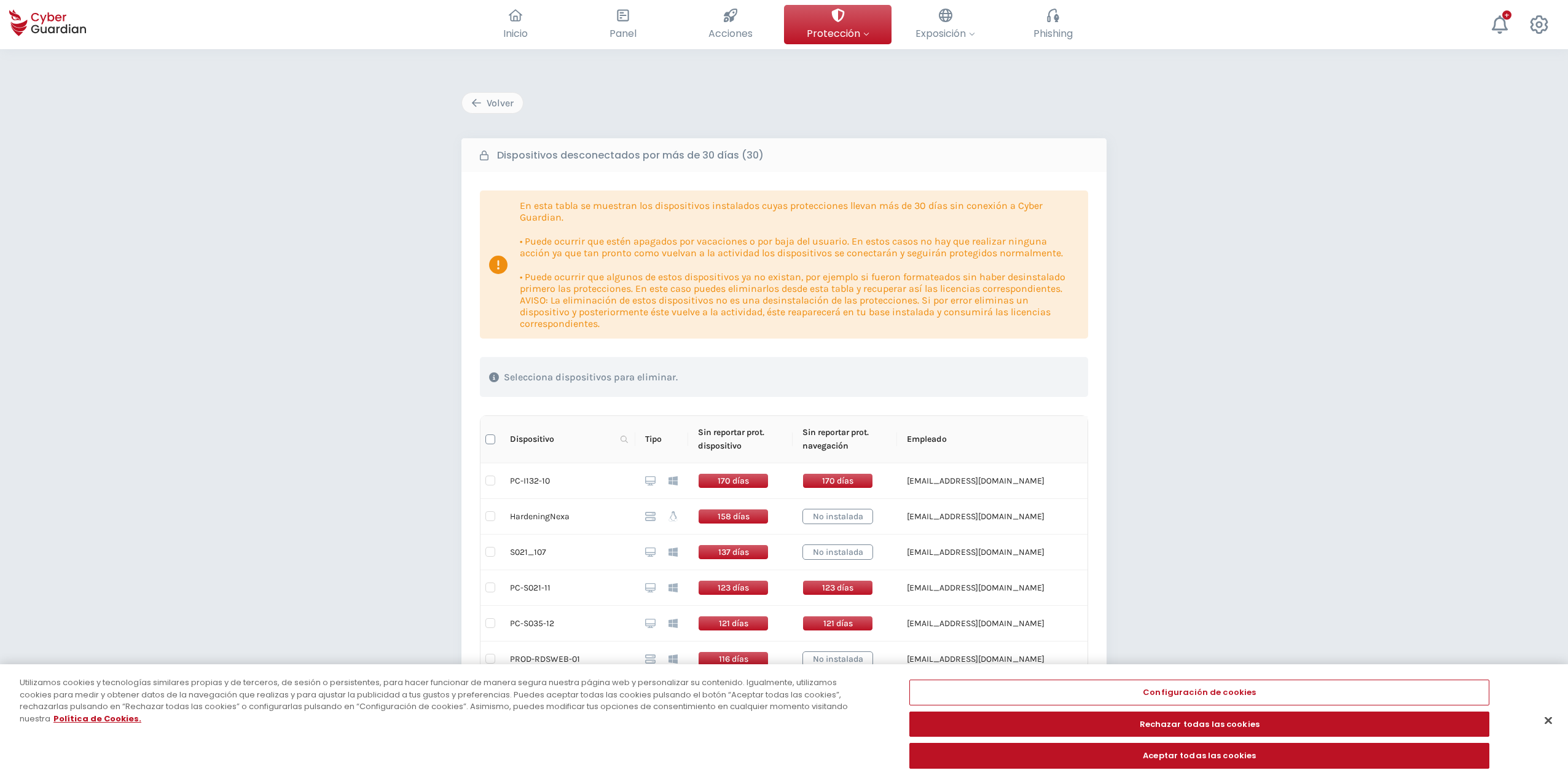
checkbox input "true"
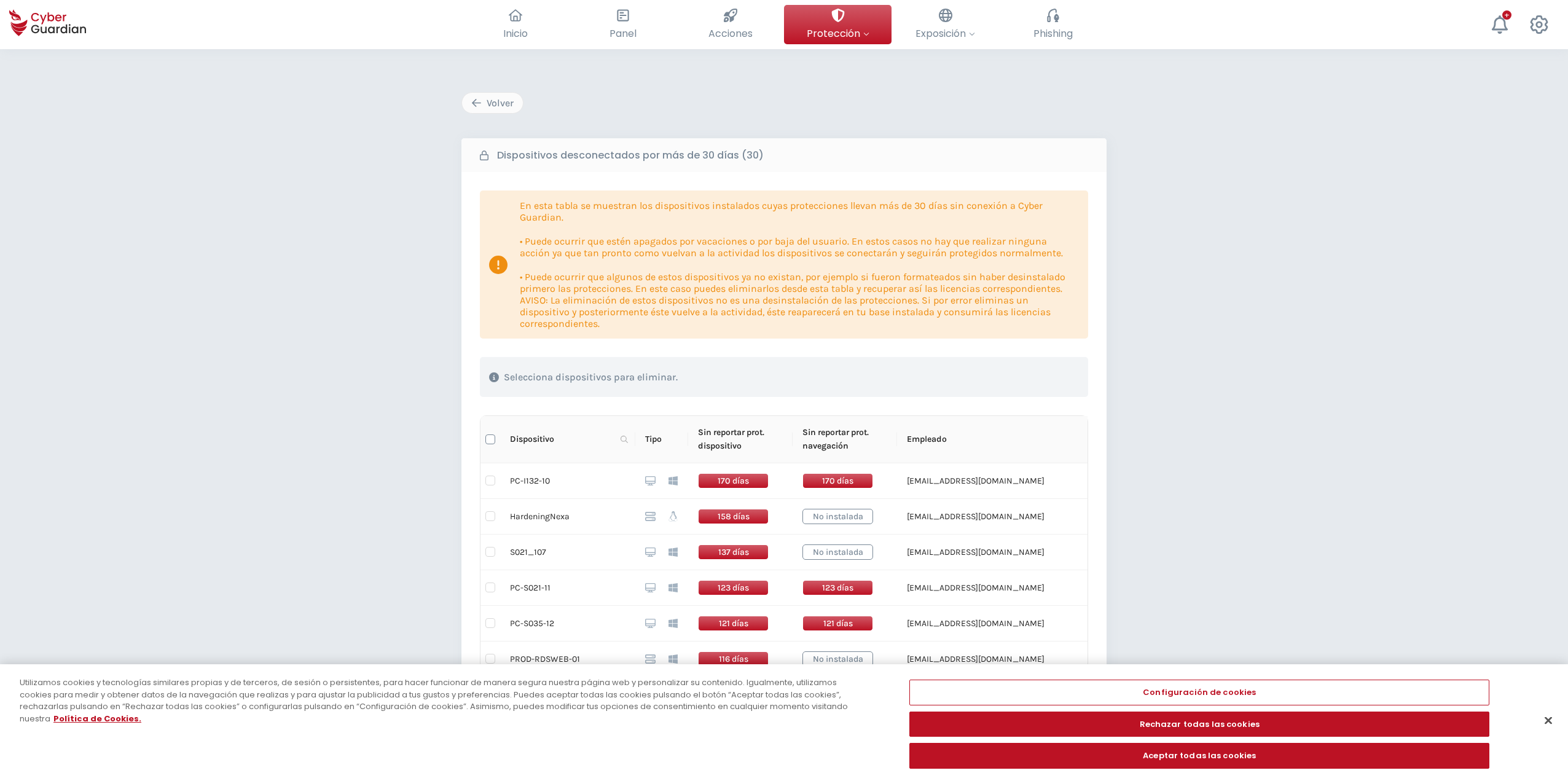
checkbox input "true"
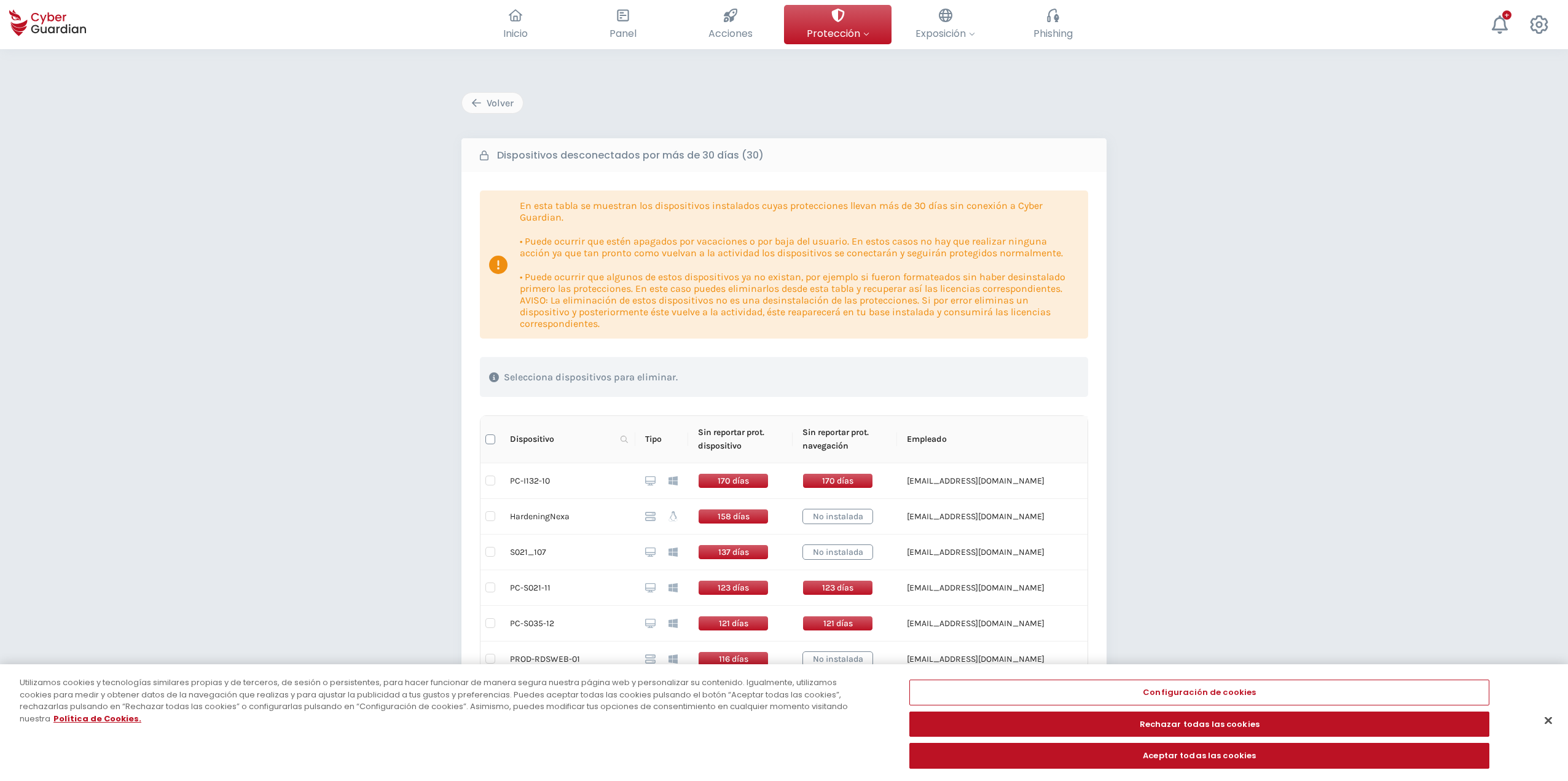
checkbox input "true"
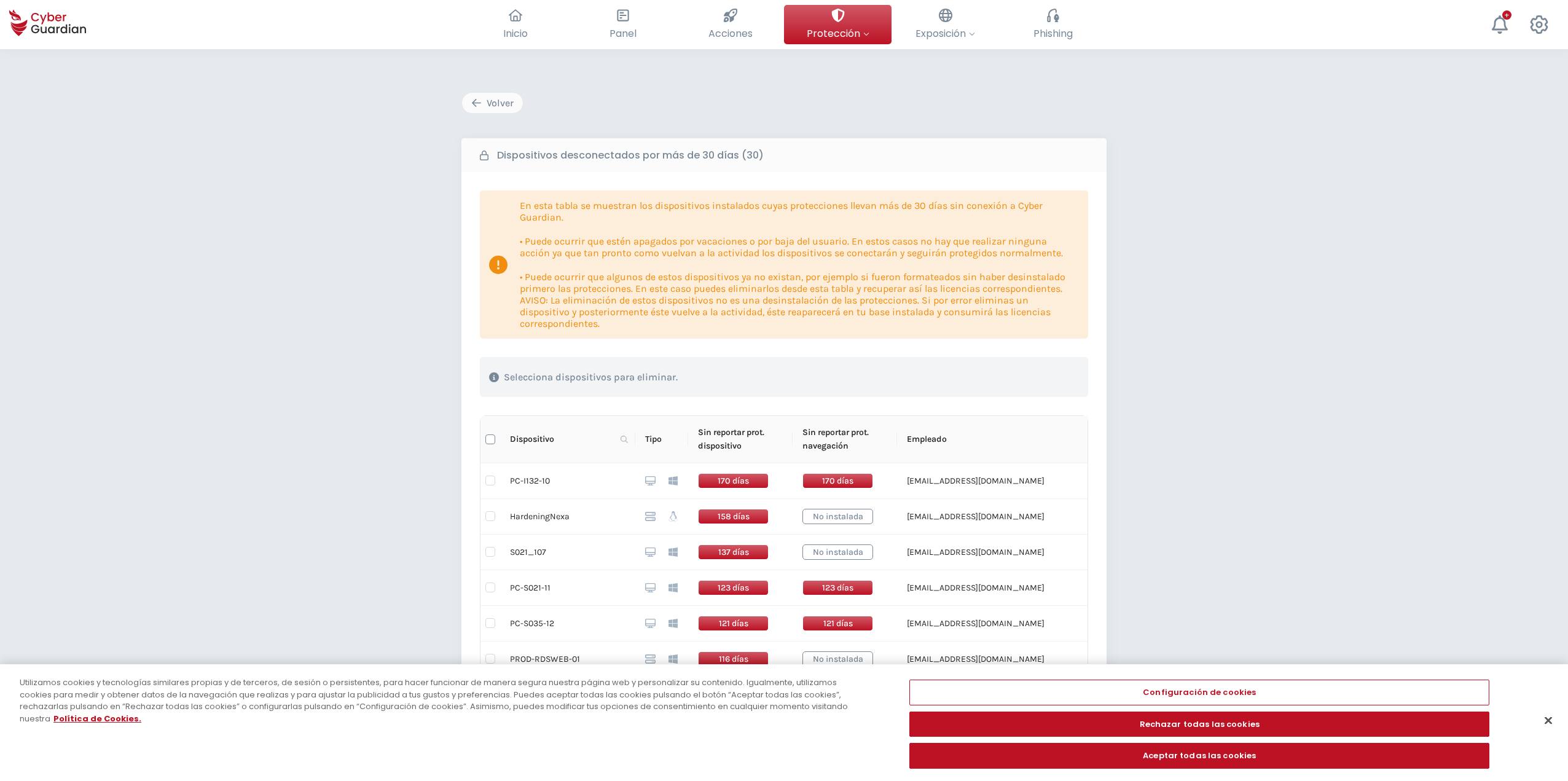
checkbox input "true"
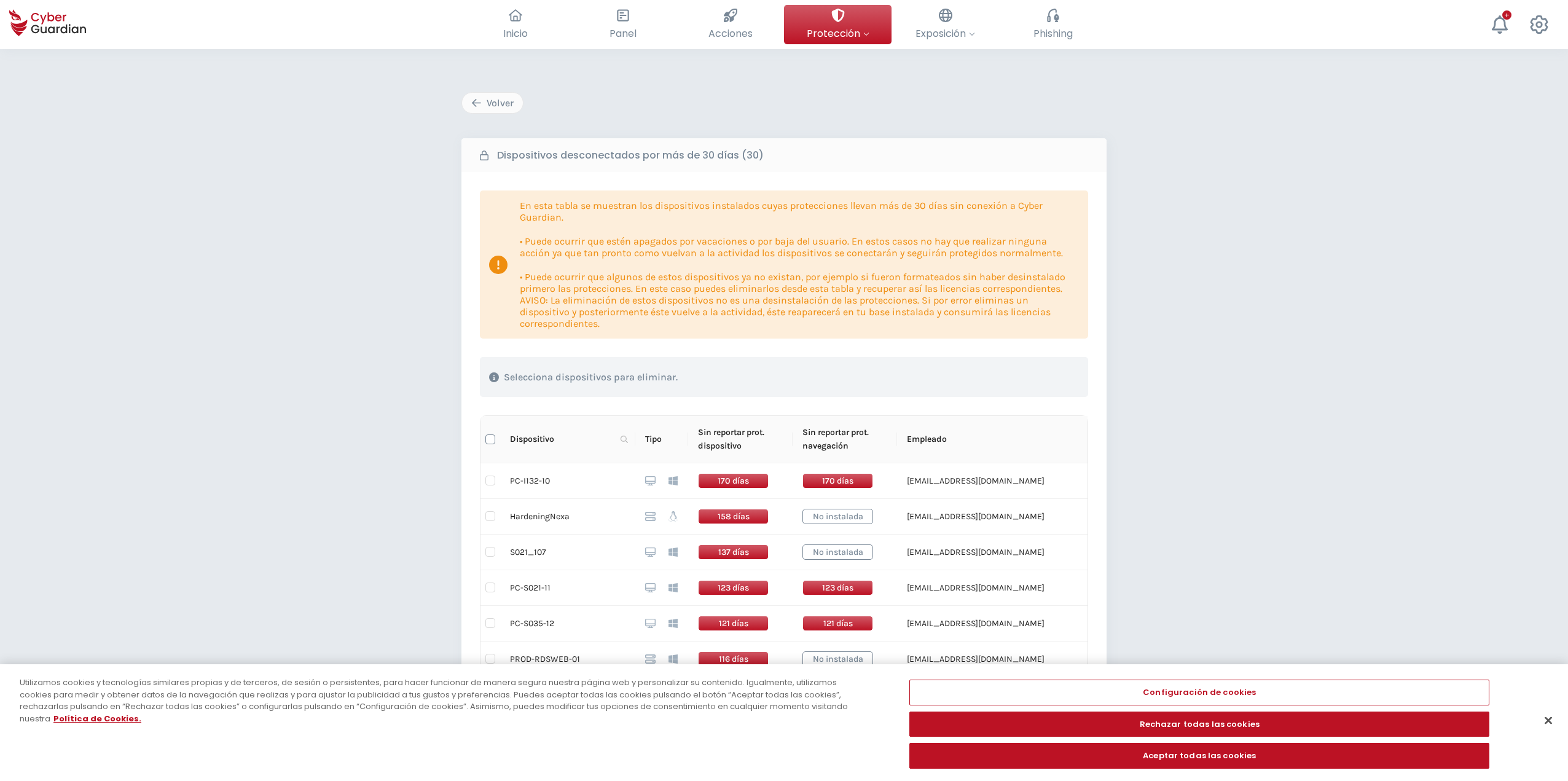
checkbox input "true"
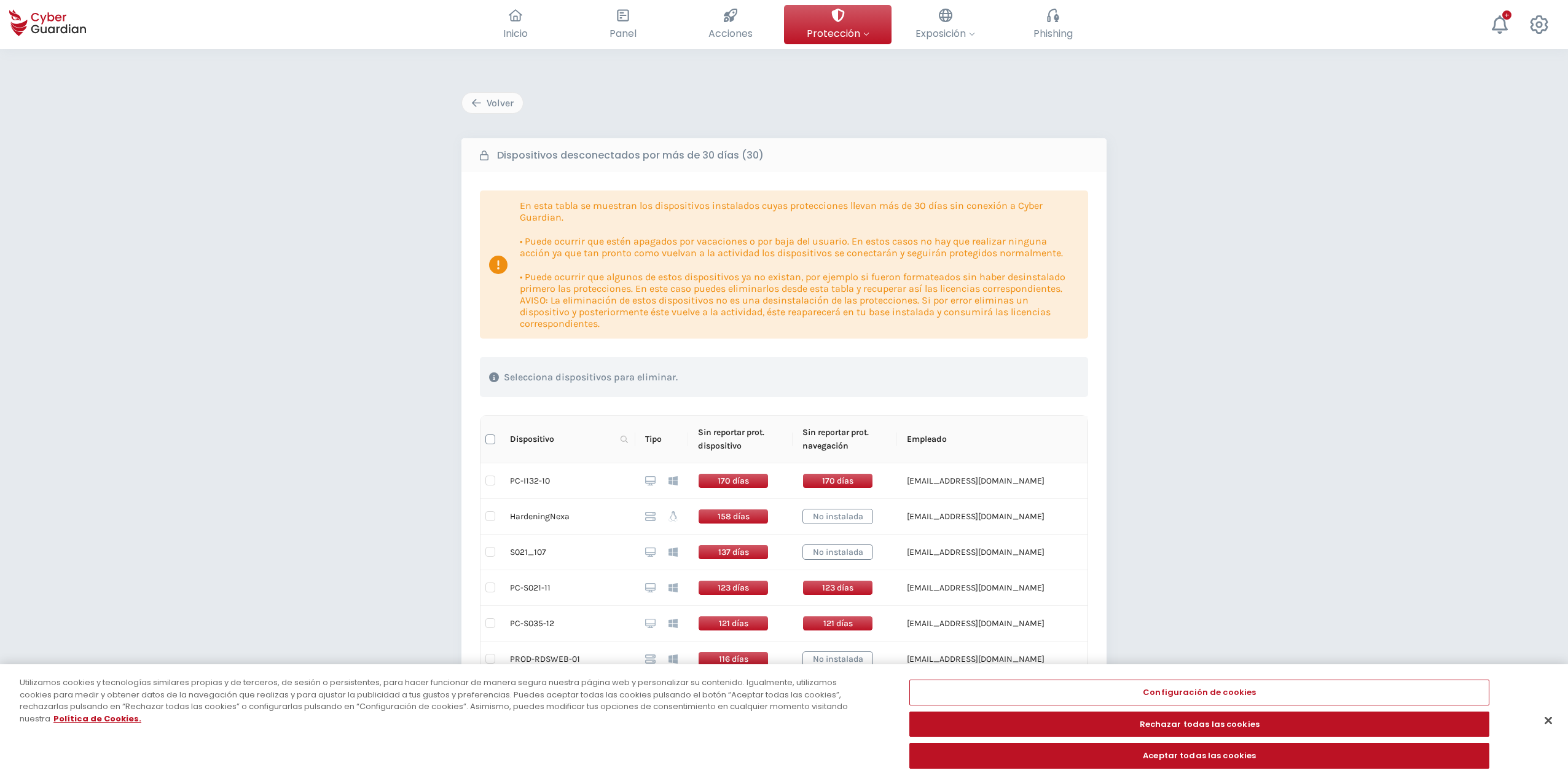
checkbox input "true"
click at [785, 372] on div "Eliminar dispositivos" at bounding box center [1012, 377] width 113 height 15
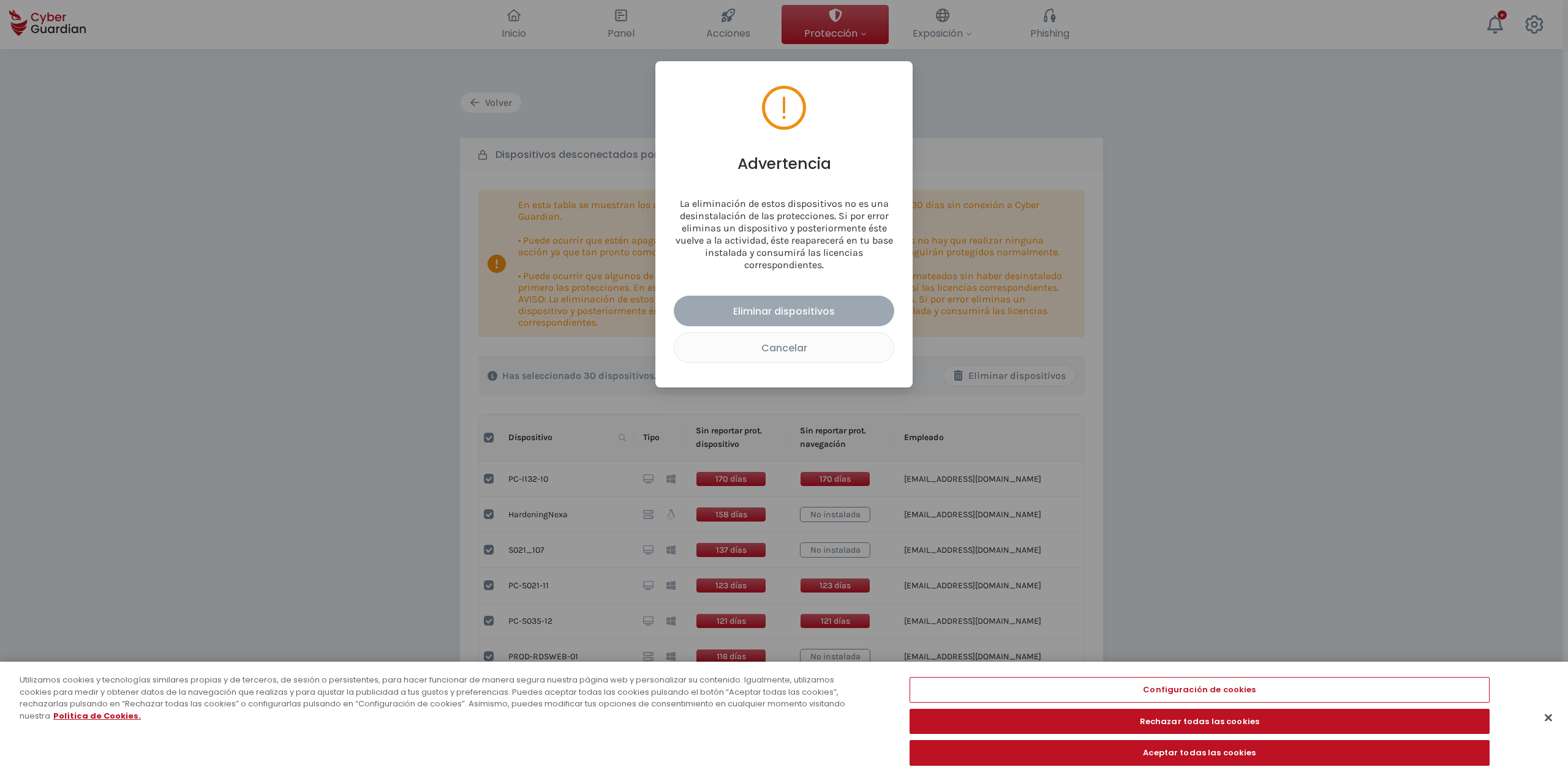
click at [782, 306] on div "Eliminar dispositivos" at bounding box center [784, 312] width 202 height 16
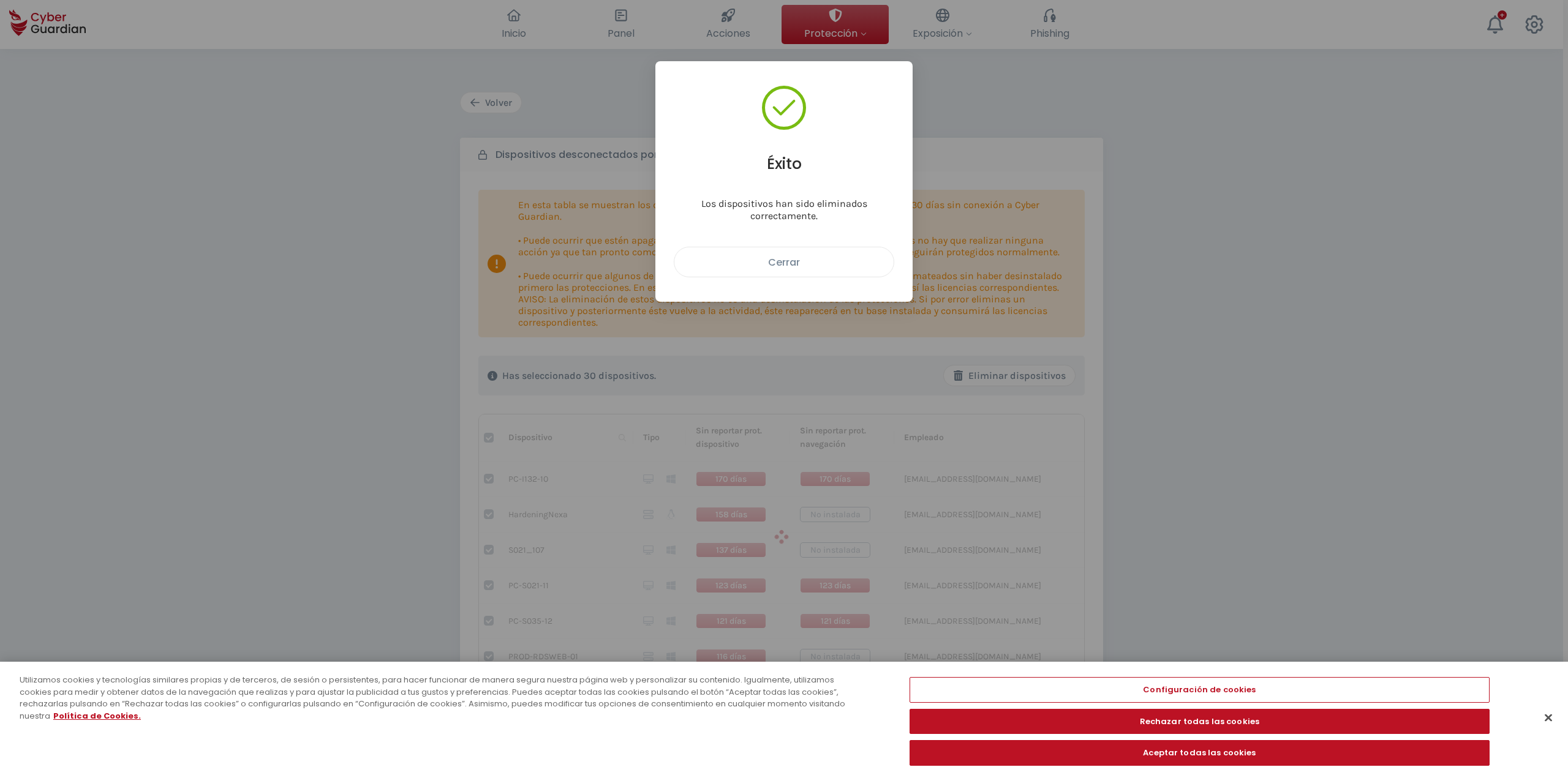
checkbox input "false"
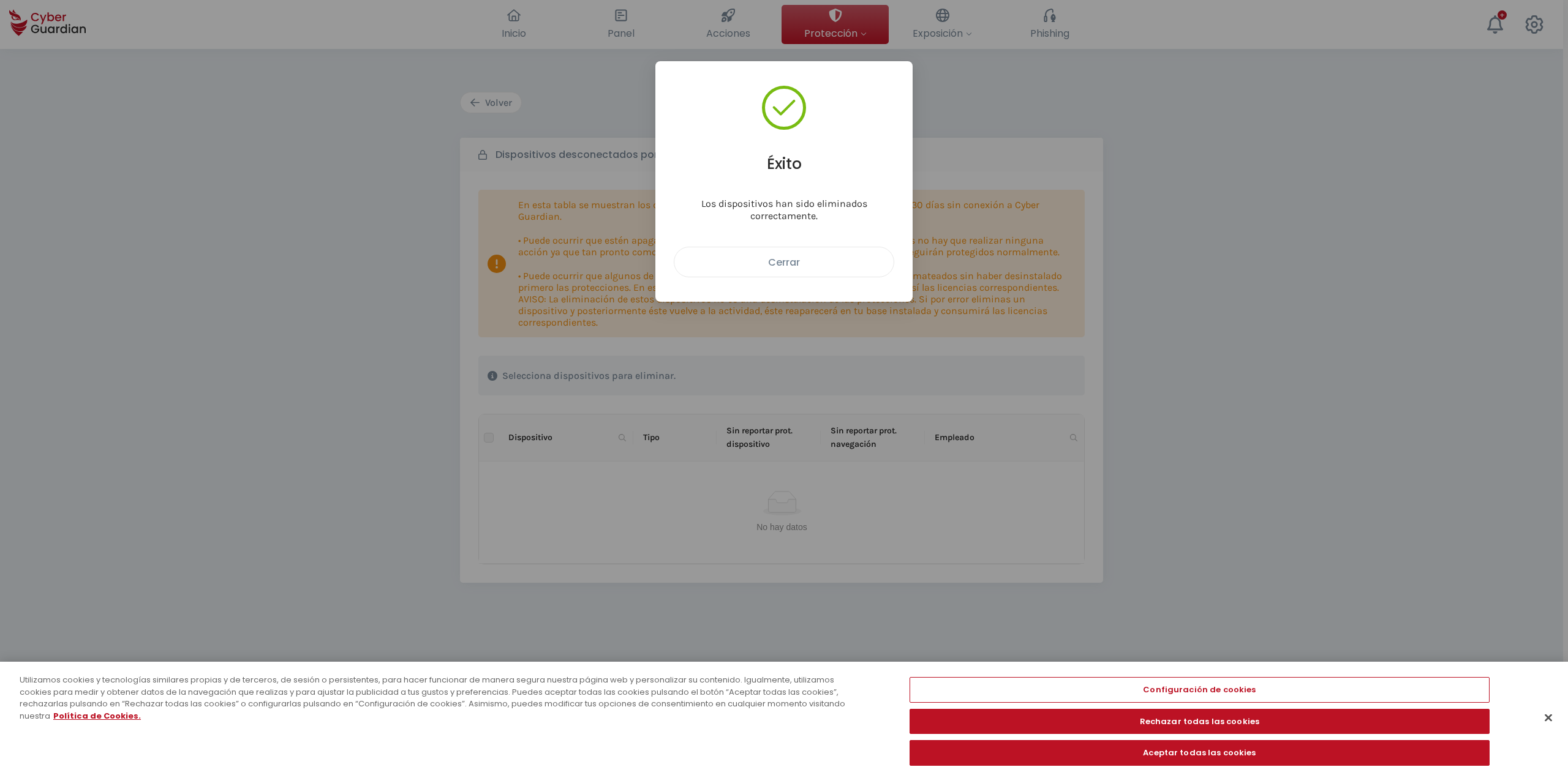
click at [782, 256] on div "Cerrar" at bounding box center [784, 263] width 201 height 16
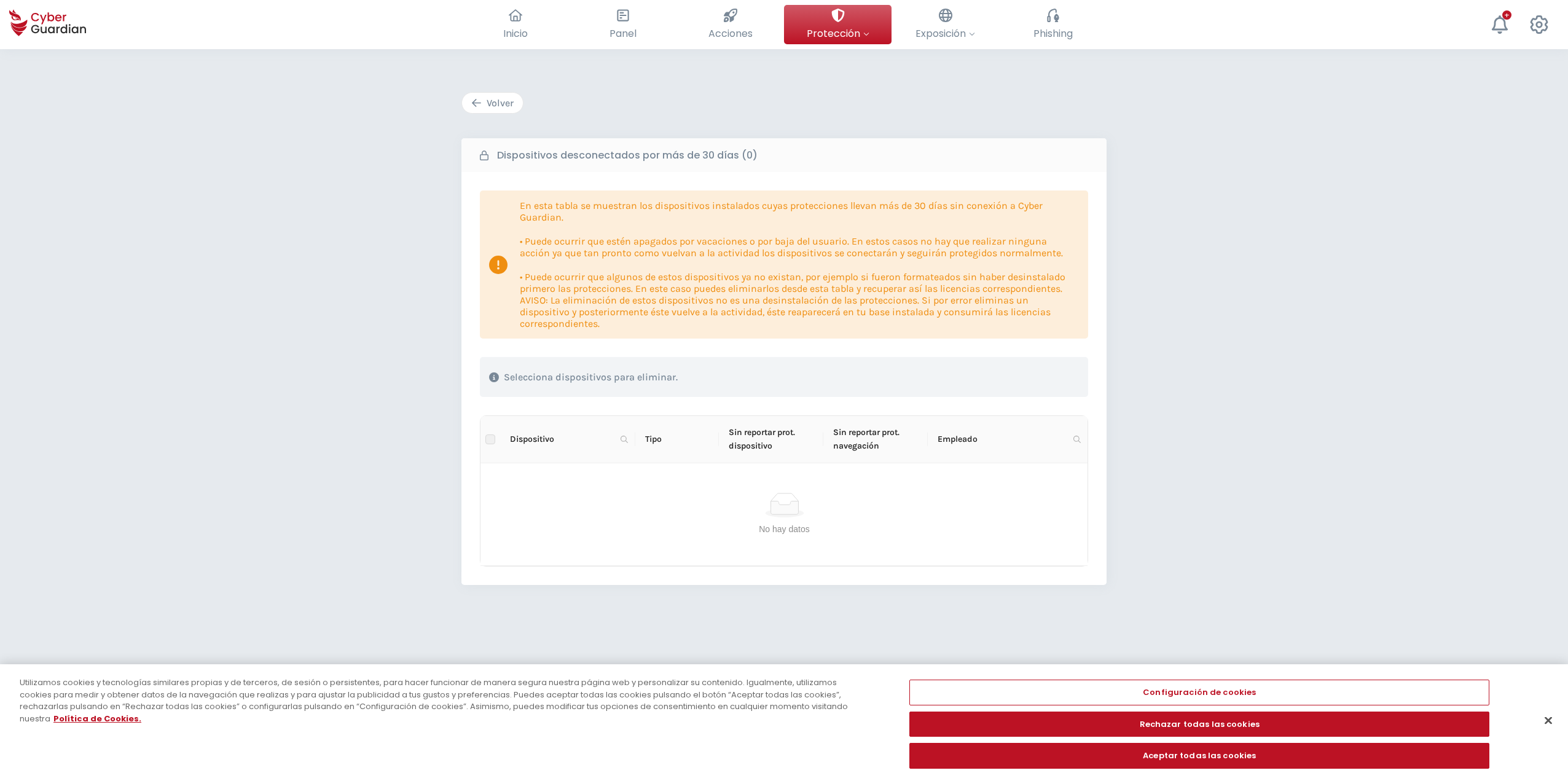
click at [489, 93] on button "Volver" at bounding box center [493, 103] width 62 height 21
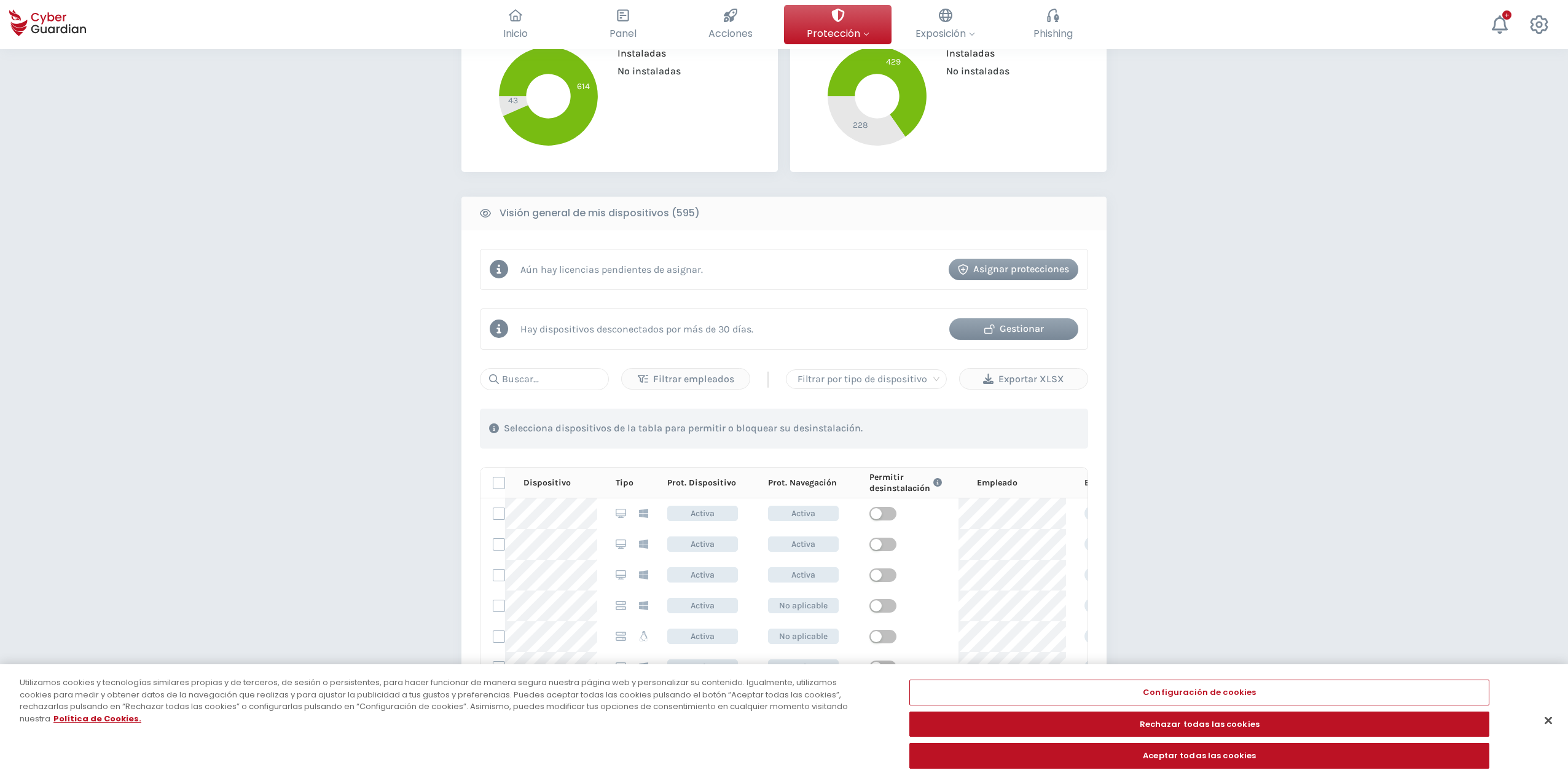
scroll to position [358, 0]
click at [785, 268] on div "Asignar protecciones" at bounding box center [1013, 269] width 111 height 15
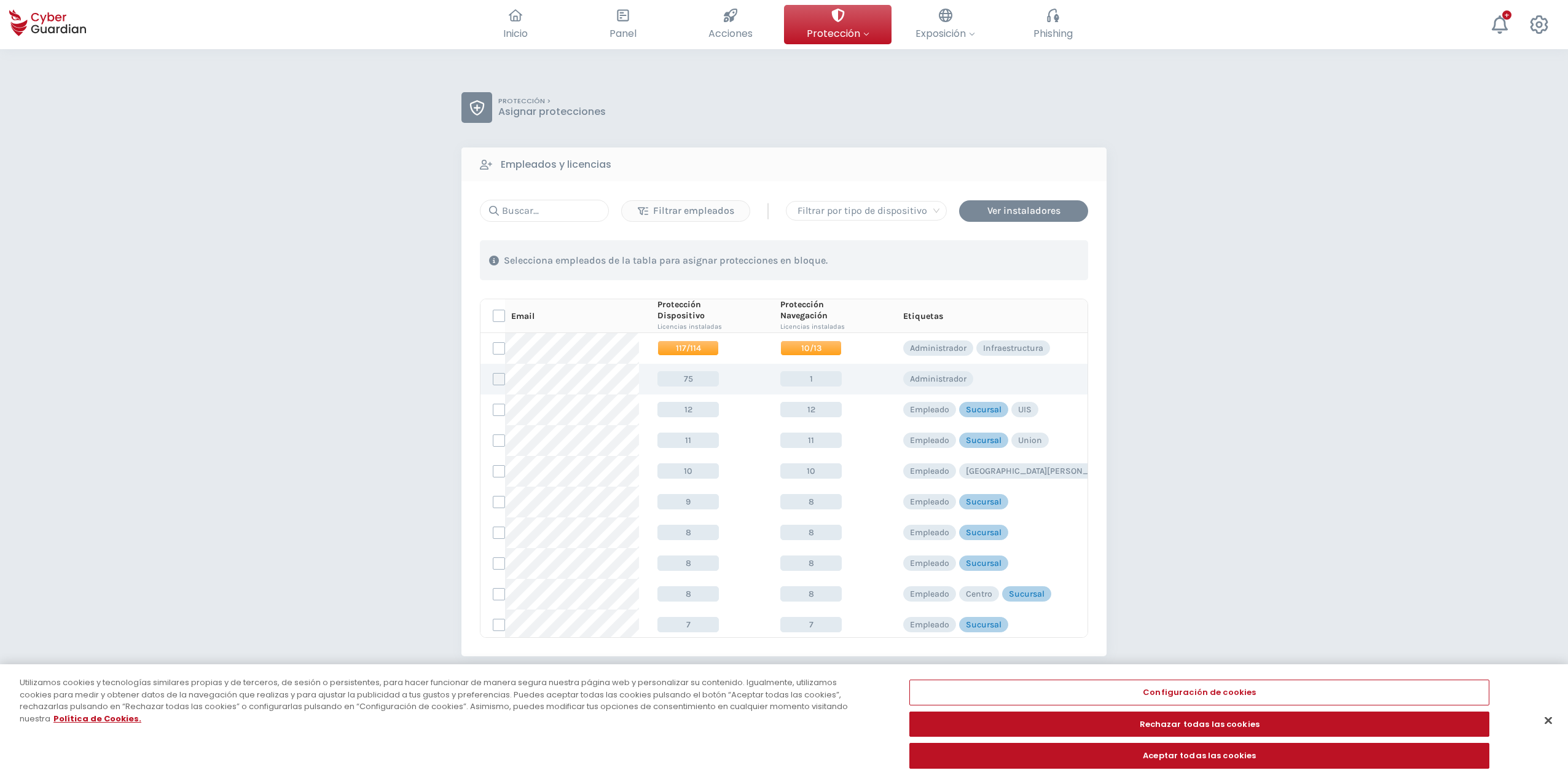
click at [496, 378] on label at bounding box center [498, 379] width 12 height 12
click at [493, 378] on input "checkbox" at bounding box center [493, 379] width 0 height 11
click at [785, 269] on button "Asignar protecciones" at bounding box center [1014, 260] width 131 height 21
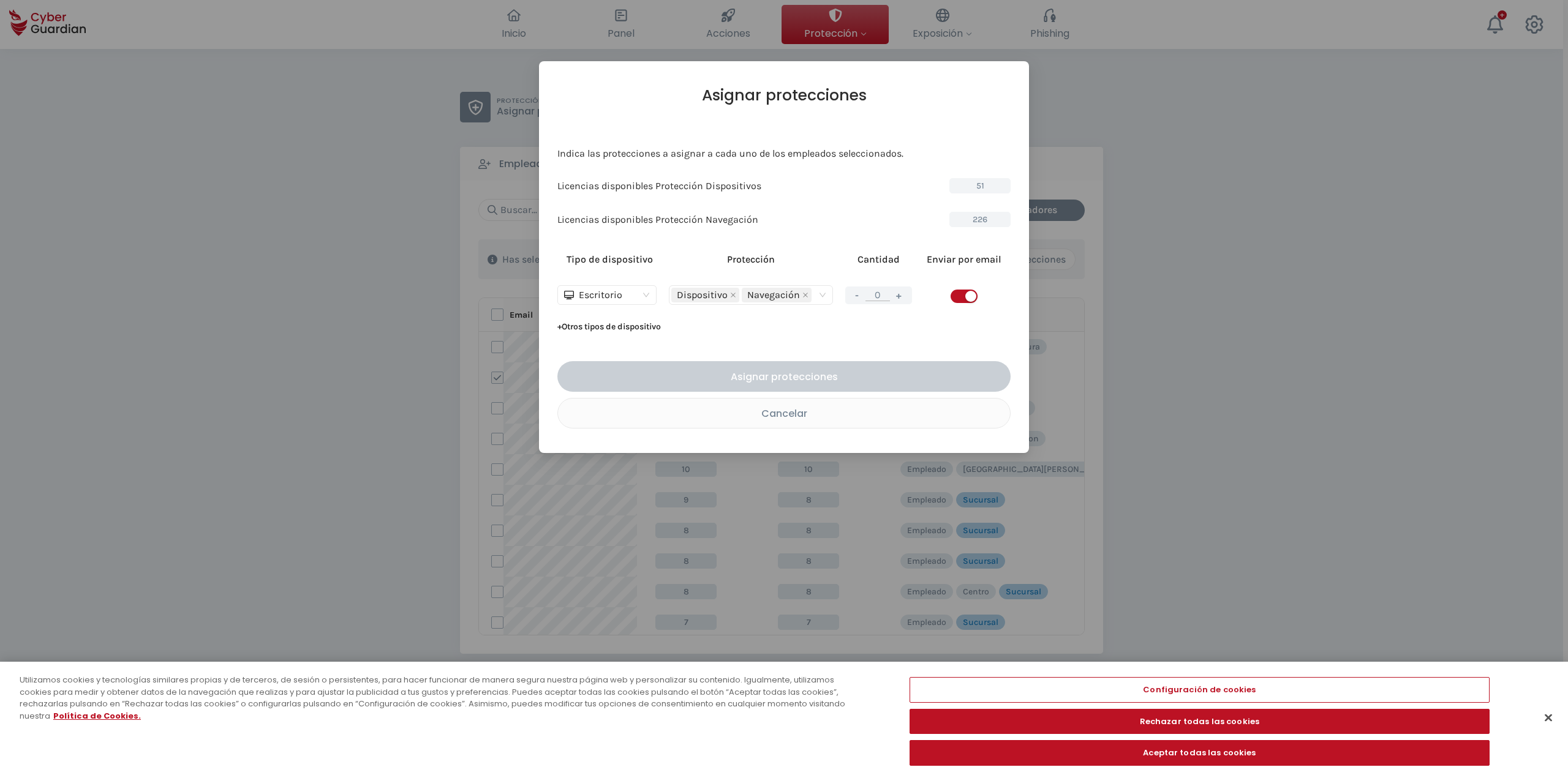
click at [782, 298] on button "+" at bounding box center [898, 296] width 15 height 16
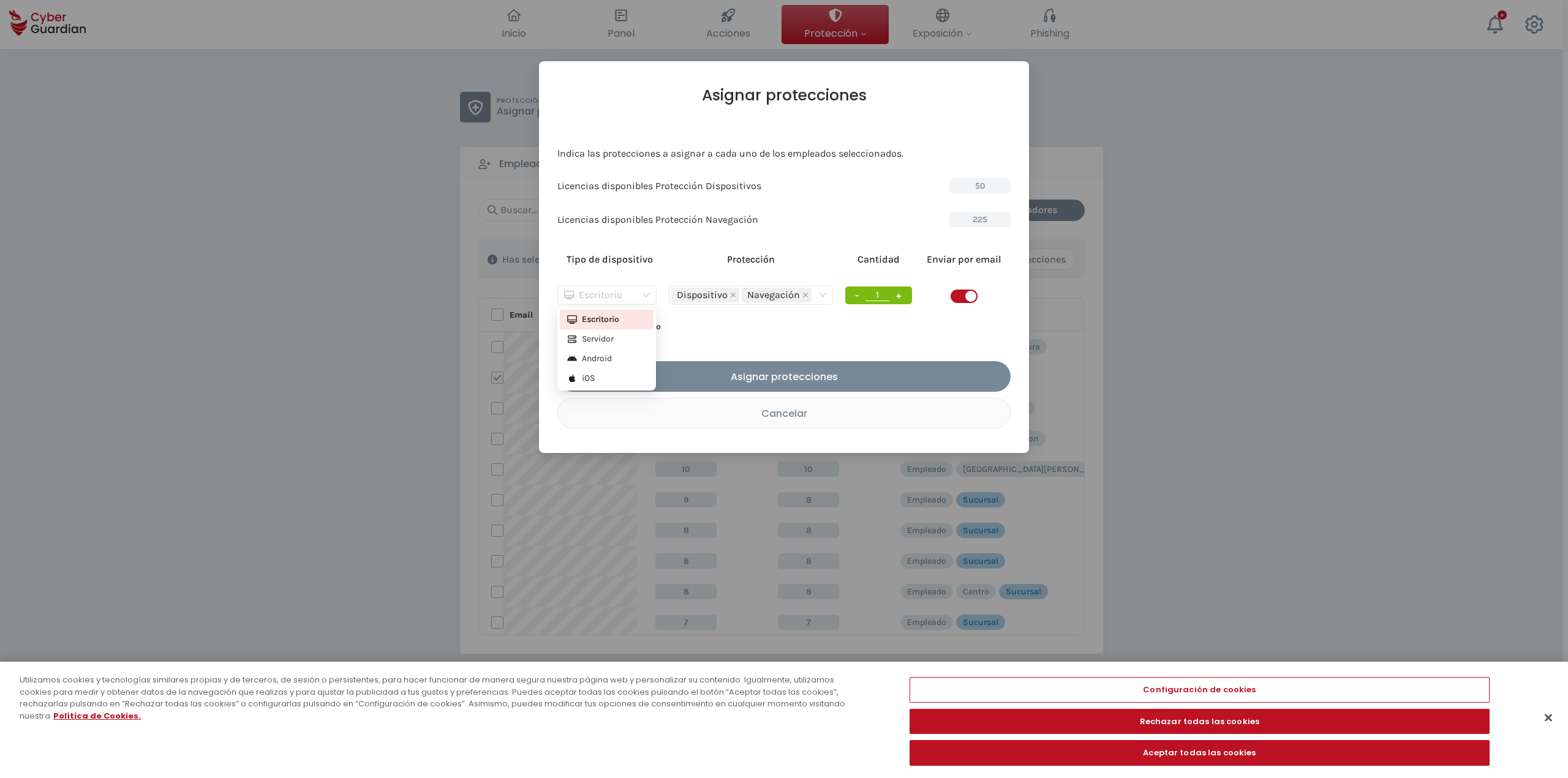
drag, startPoint x: 655, startPoint y: 289, endPoint x: 617, endPoint y: 290, distance: 38.0
click at [649, 289] on div "Escritorio" at bounding box center [607, 295] width 99 height 19
click at [611, 346] on div "Servidor" at bounding box center [606, 339] width 94 height 19
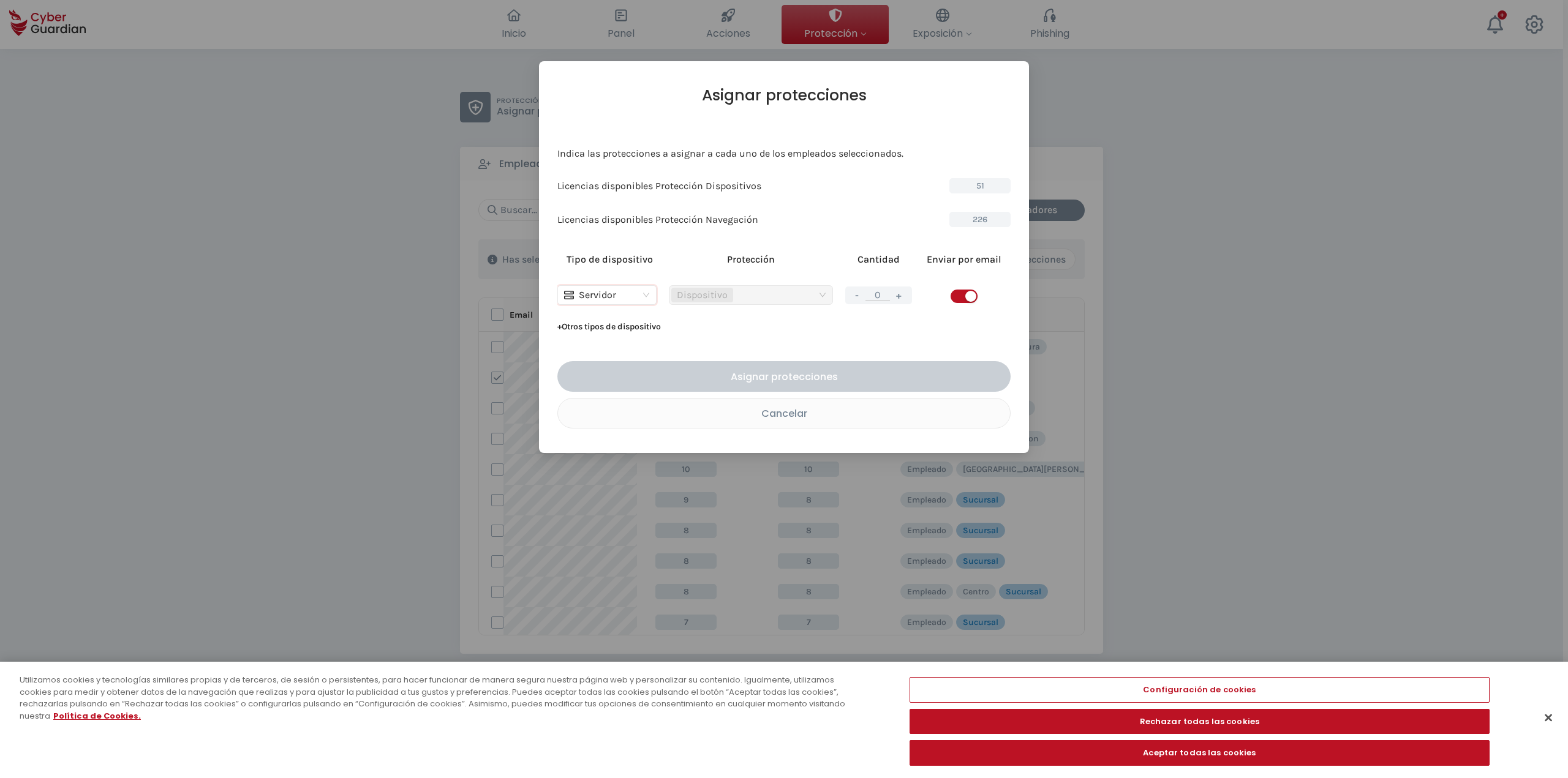
click at [782, 296] on input "0" at bounding box center [878, 295] width 25 height 12
click at [782, 303] on td "- 0 +" at bounding box center [878, 295] width 79 height 44
click at [782, 301] on button "+" at bounding box center [898, 296] width 15 height 16
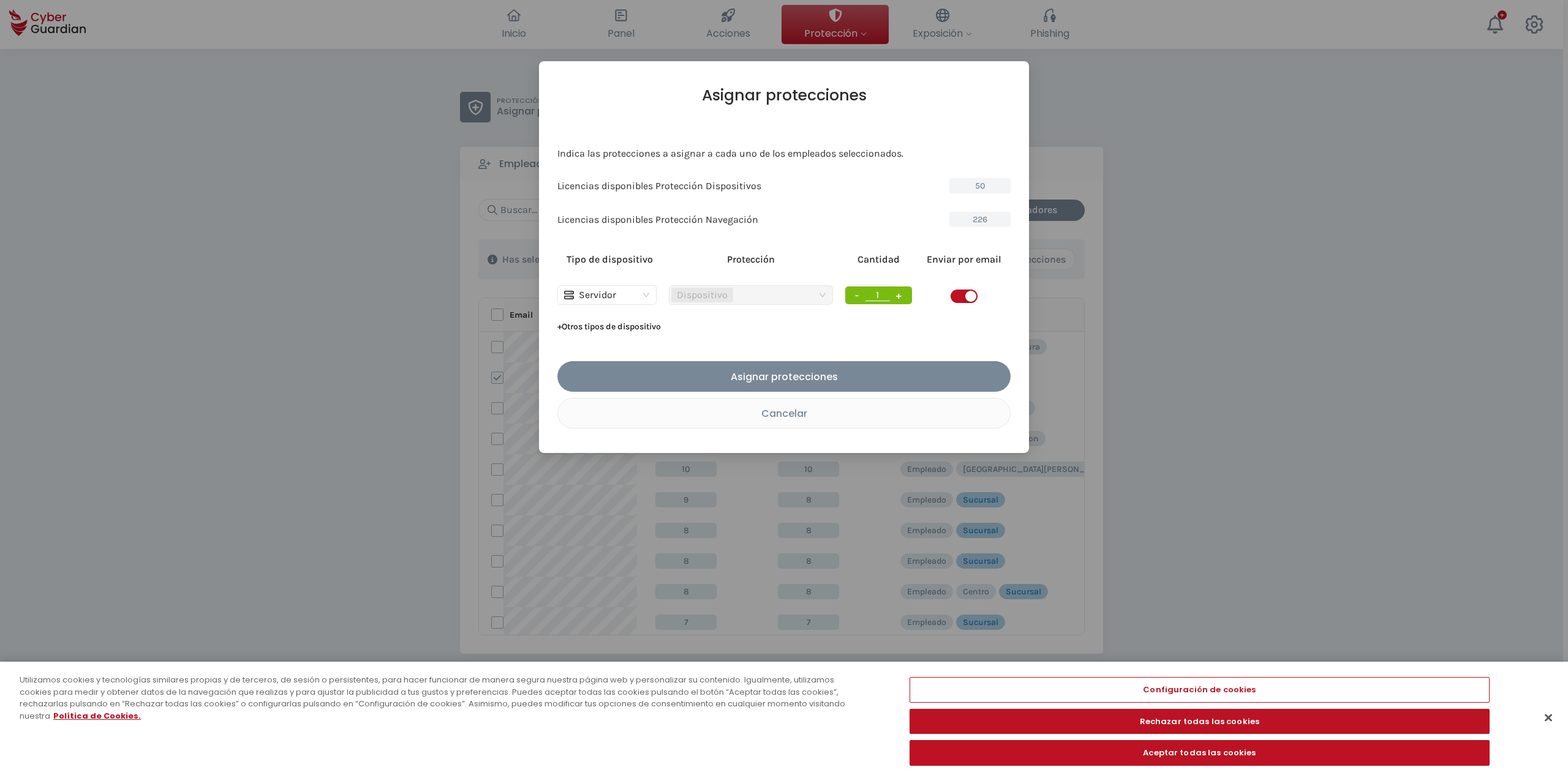
click at [782, 299] on button "+" at bounding box center [898, 296] width 15 height 16
click at [782, 292] on button "-" at bounding box center [857, 296] width 13 height 16
type input "1"
click at [607, 327] on button "+ Otros tipos de dispositivo" at bounding box center [609, 327] width 103 height 19
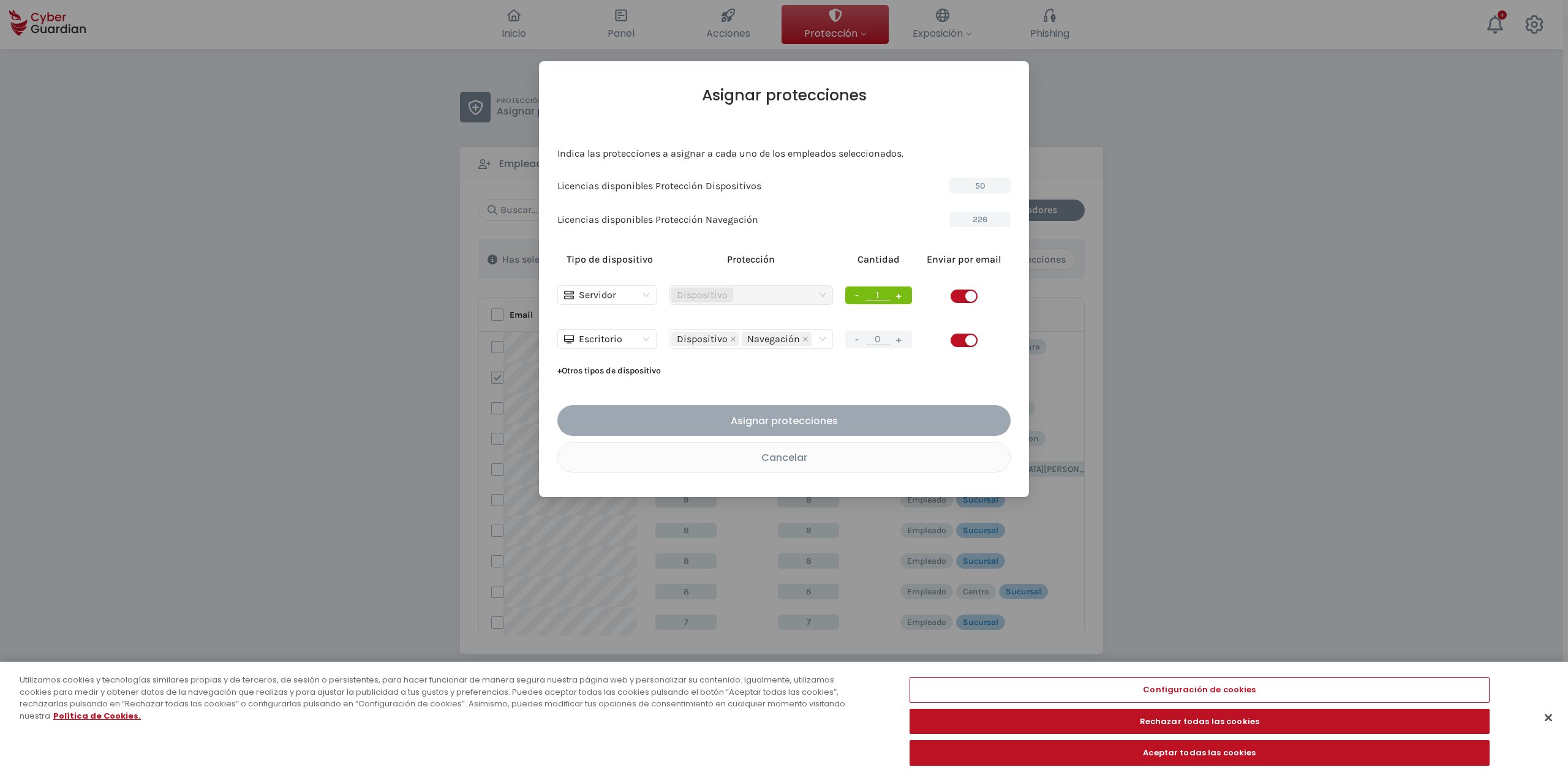
click at [747, 420] on div "Asignar protecciones" at bounding box center [784, 421] width 435 height 16
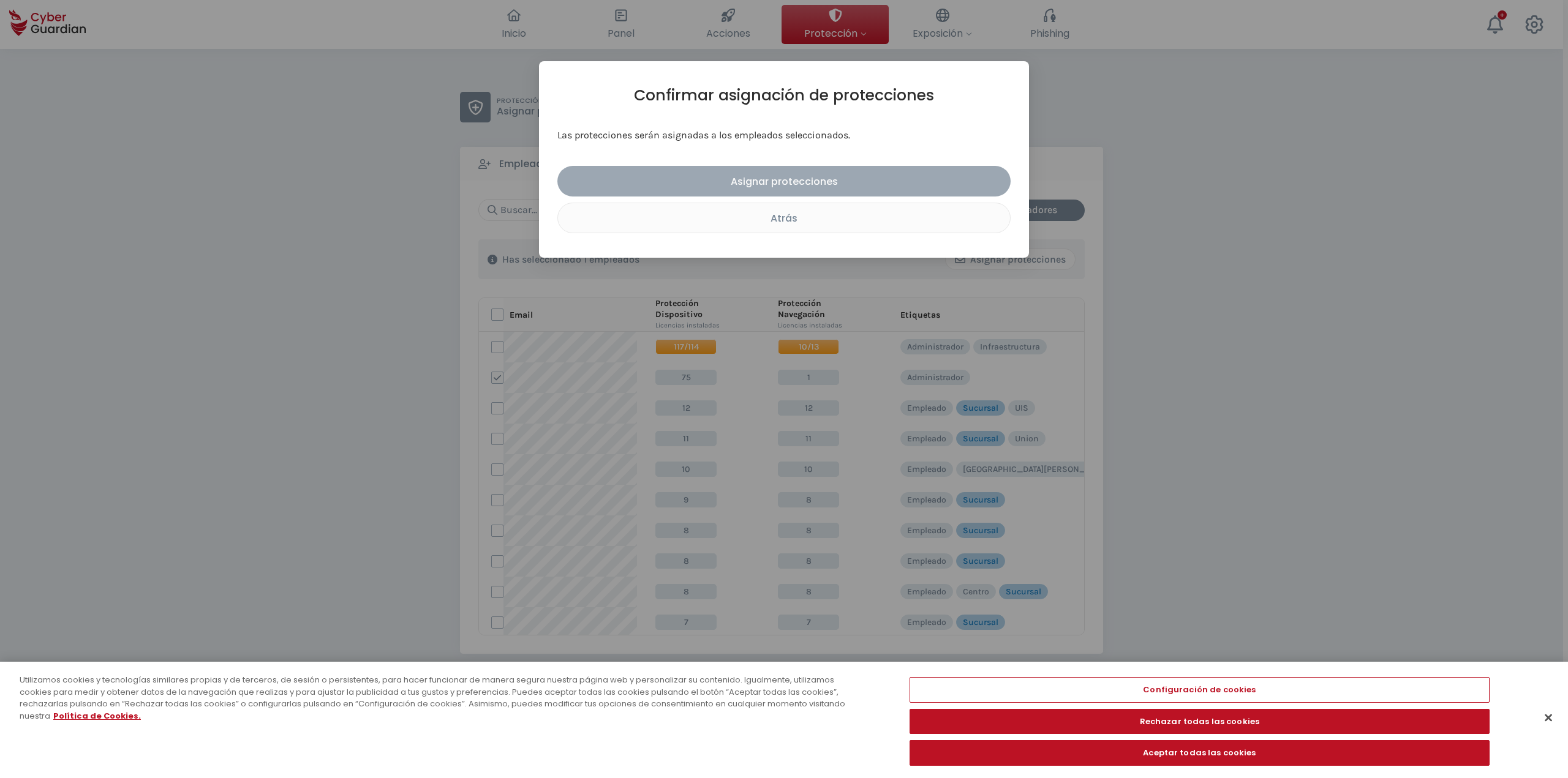
click at [782, 194] on button "Asignar protecciones" at bounding box center [784, 181] width 453 height 30
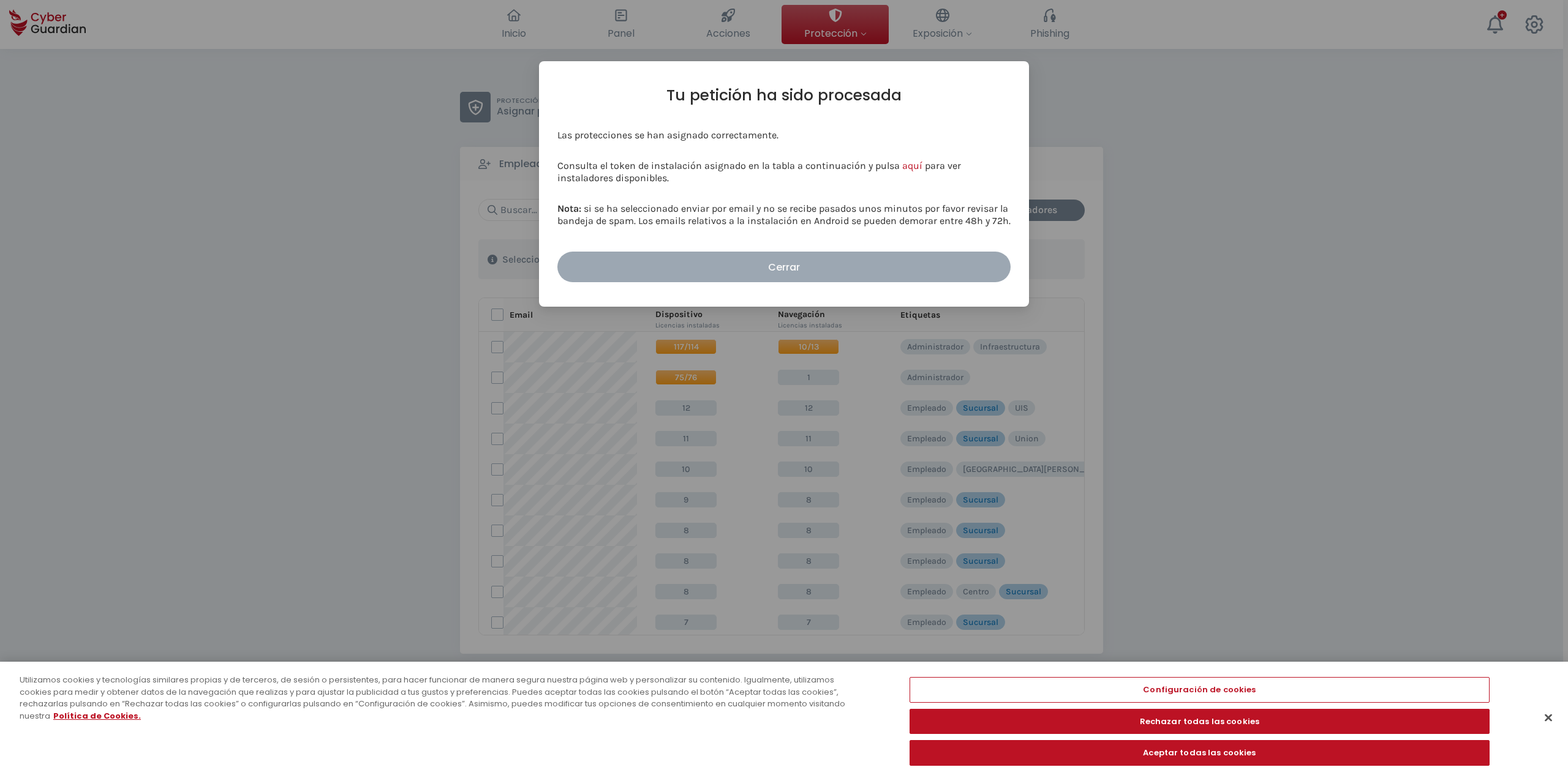
click at [782, 264] on div "Cerrar" at bounding box center [784, 267] width 435 height 16
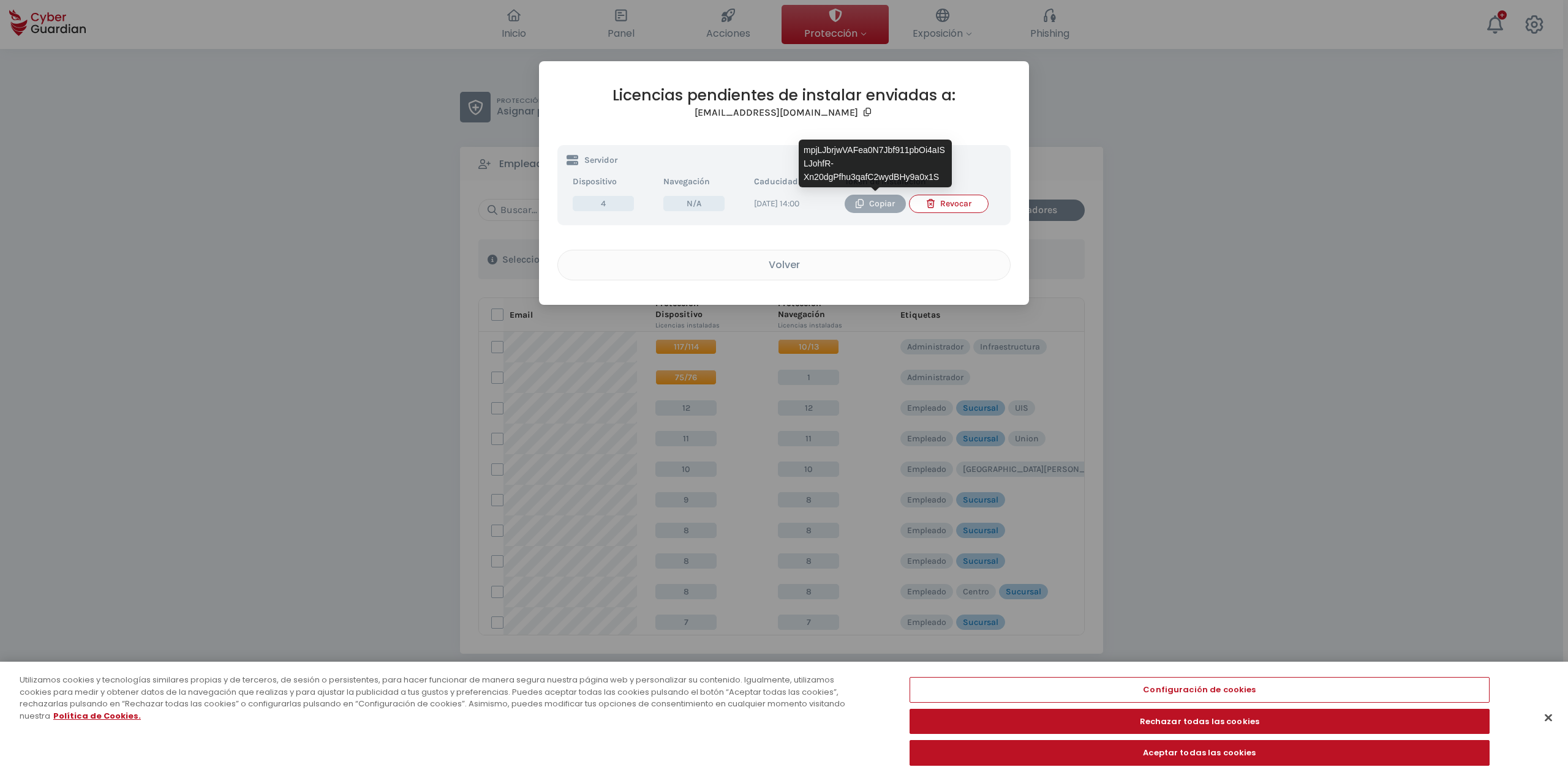
click at [782, 213] on button "Copiar" at bounding box center [875, 204] width 61 height 18
click at [782, 281] on button "Volver" at bounding box center [784, 265] width 453 height 30
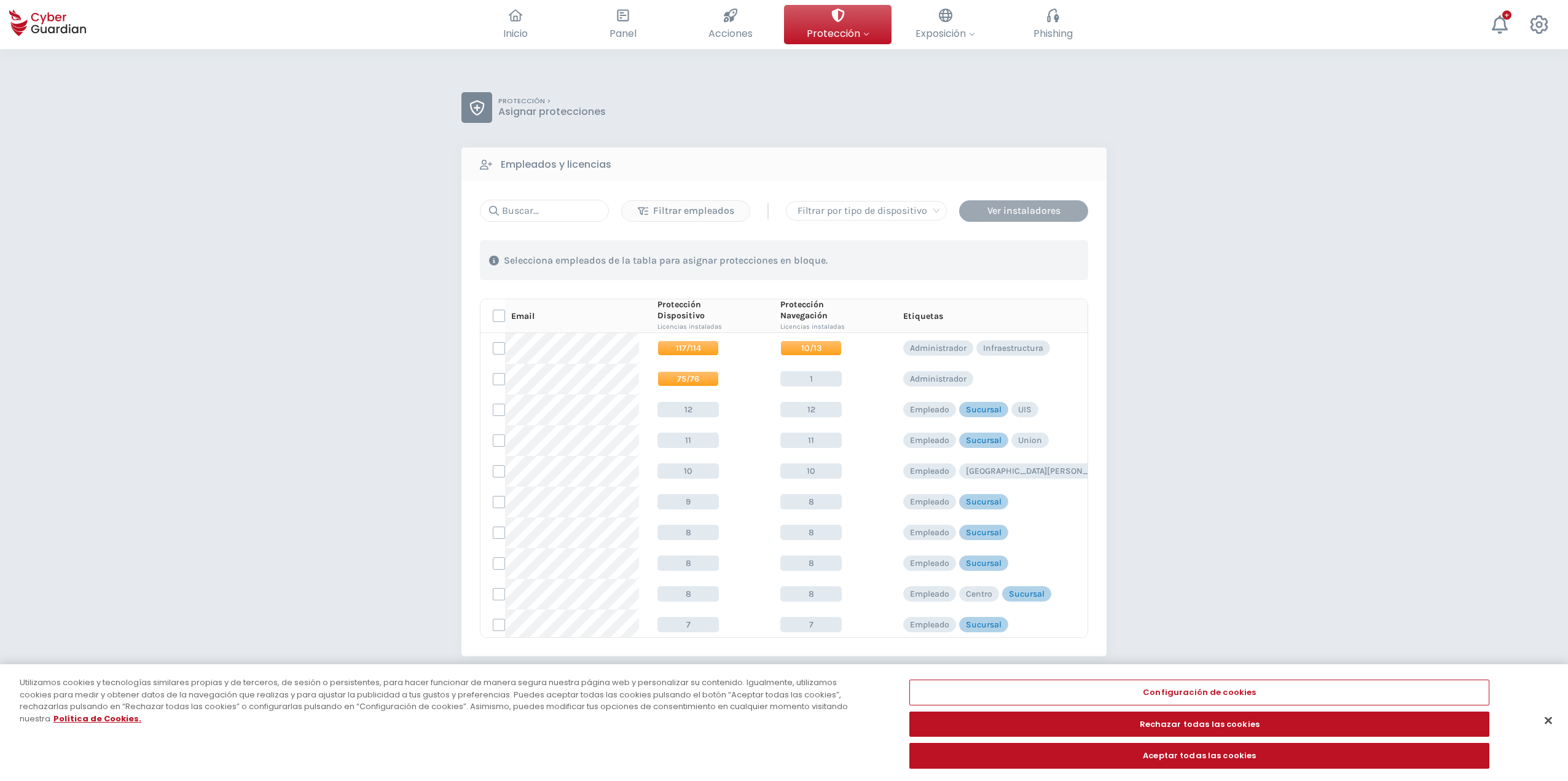
click at [785, 210] on div "Ver instaladores" at bounding box center [1023, 210] width 110 height 15
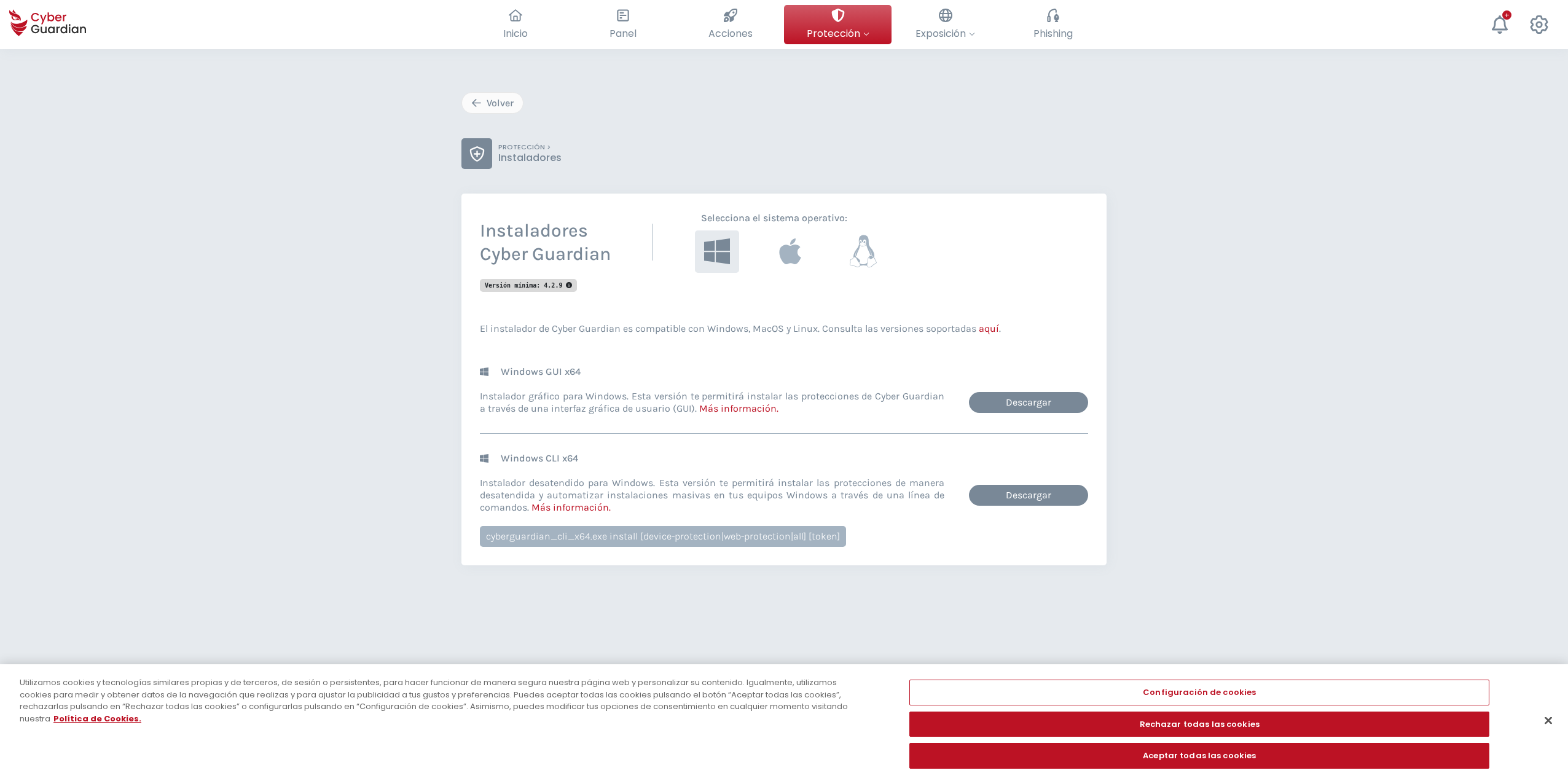
click at [785, 262] on icon at bounding box center [863, 252] width 29 height 32
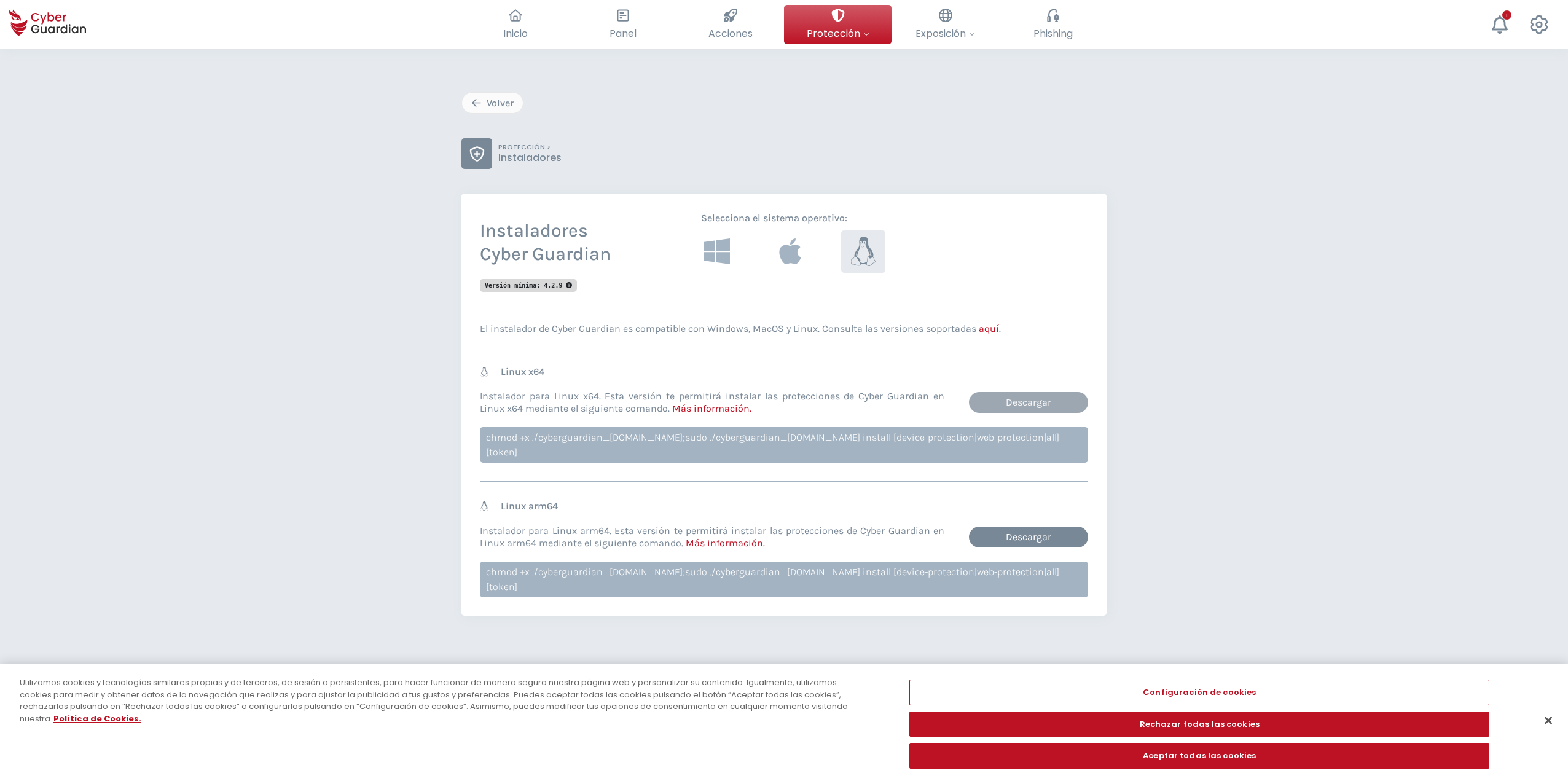
click at [785, 398] on link "Descargar" at bounding box center [1029, 403] width 119 height 21
drag, startPoint x: 486, startPoint y: 438, endPoint x: 806, endPoint y: 444, distance: 320.1
click at [785, 444] on div "chmod +x ./cyberguardian_[DOMAIN_NAME];sudo ./cyberguardian_[DOMAIN_NAME] insta…" at bounding box center [783, 445] width 608 height 36
copy div "chmod +x ./cyberguardian_[DOMAIN_NAME];sudo ./cyberguardian_[DOMAIN_NAME] insta…"
click at [713, 136] on div "Volver PROTECCIÓN > Instaladores Instaladores Cyber Guardian Selecciona el sist…" at bounding box center [784, 354] width 645 height 524
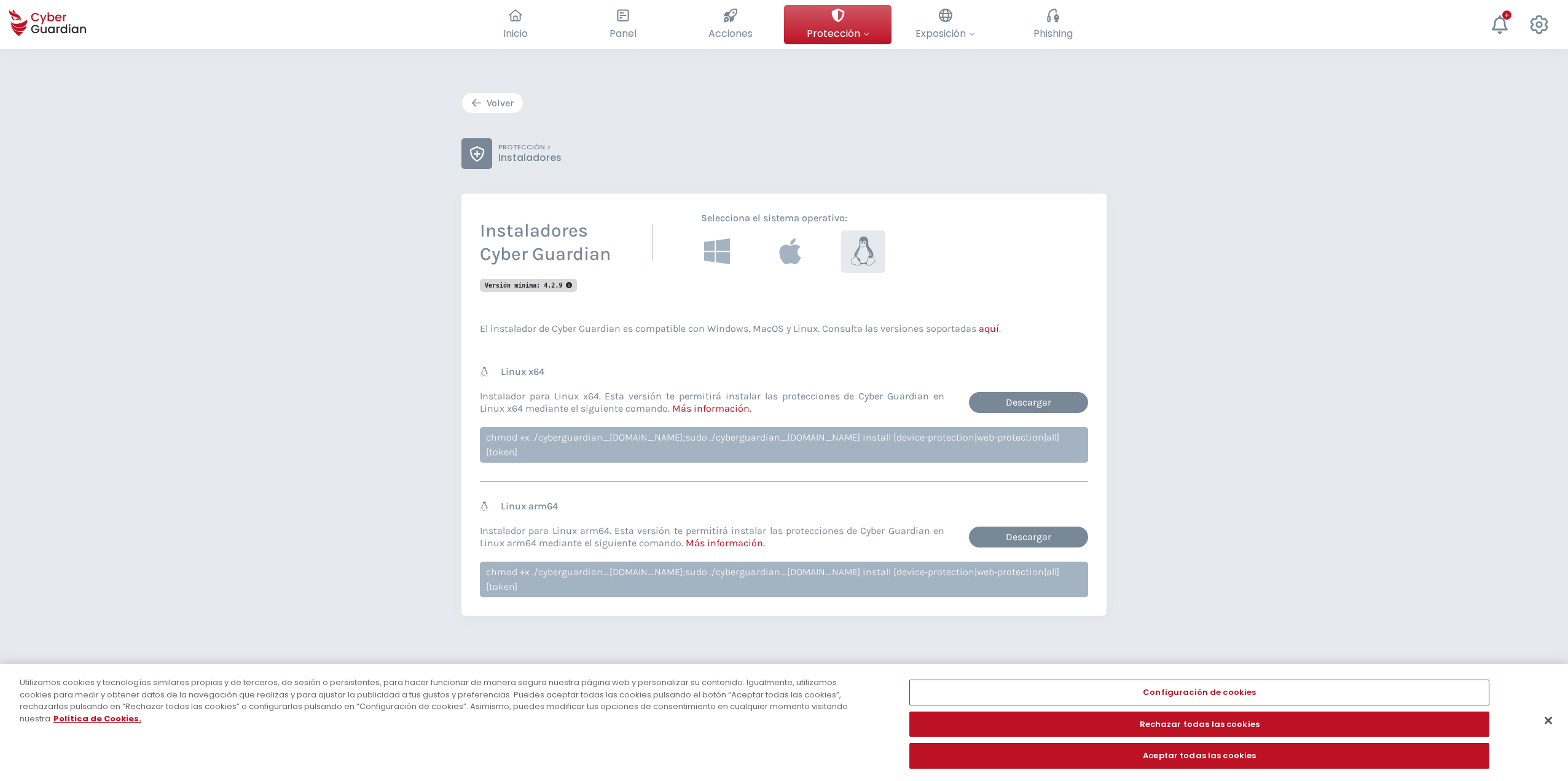
click at [502, 102] on div "Volver" at bounding box center [492, 103] width 42 height 15
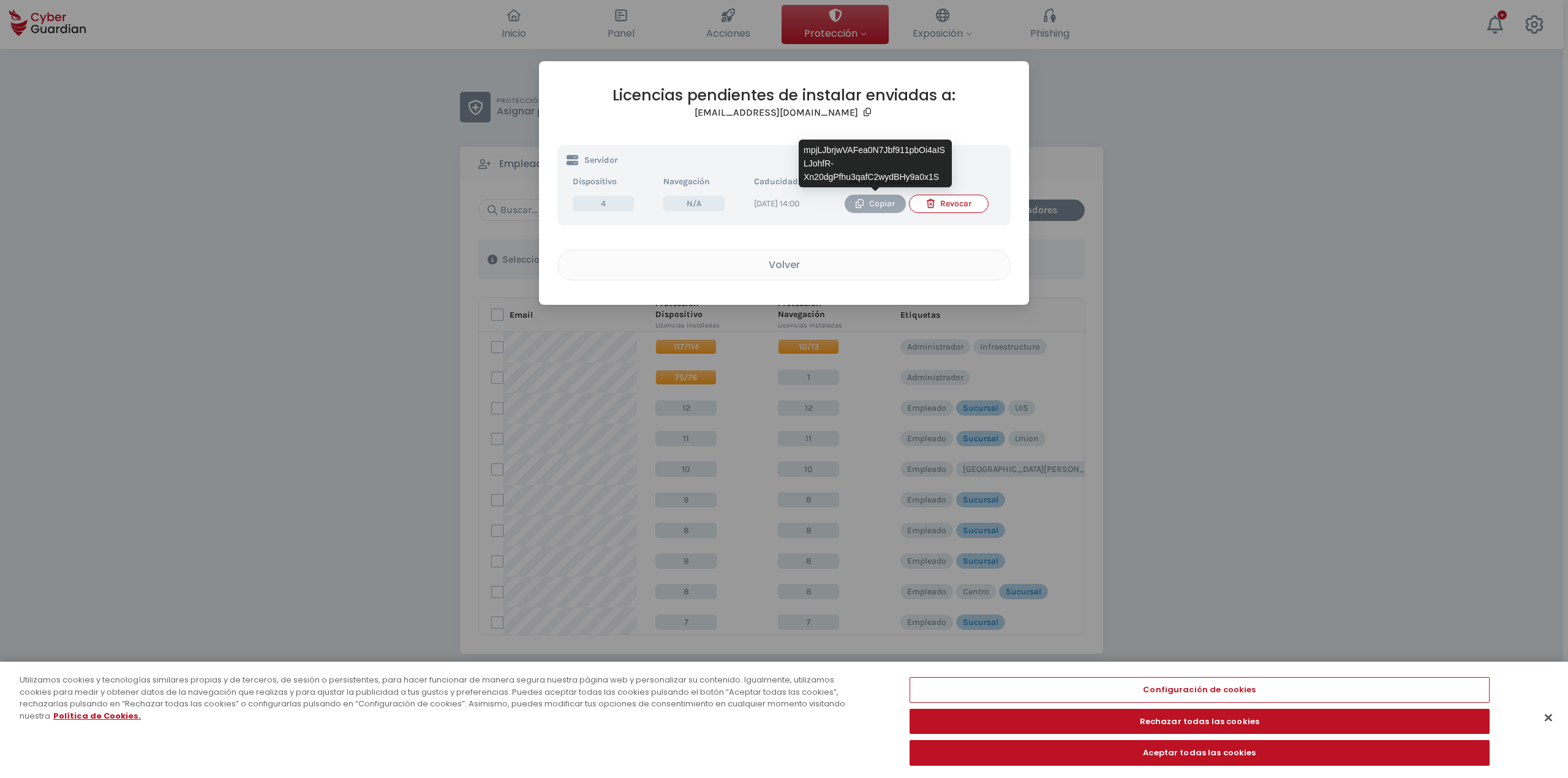
click at [782, 203] on div "Copiar" at bounding box center [875, 204] width 43 height 14
